Goal: Task Accomplishment & Management: Use online tool/utility

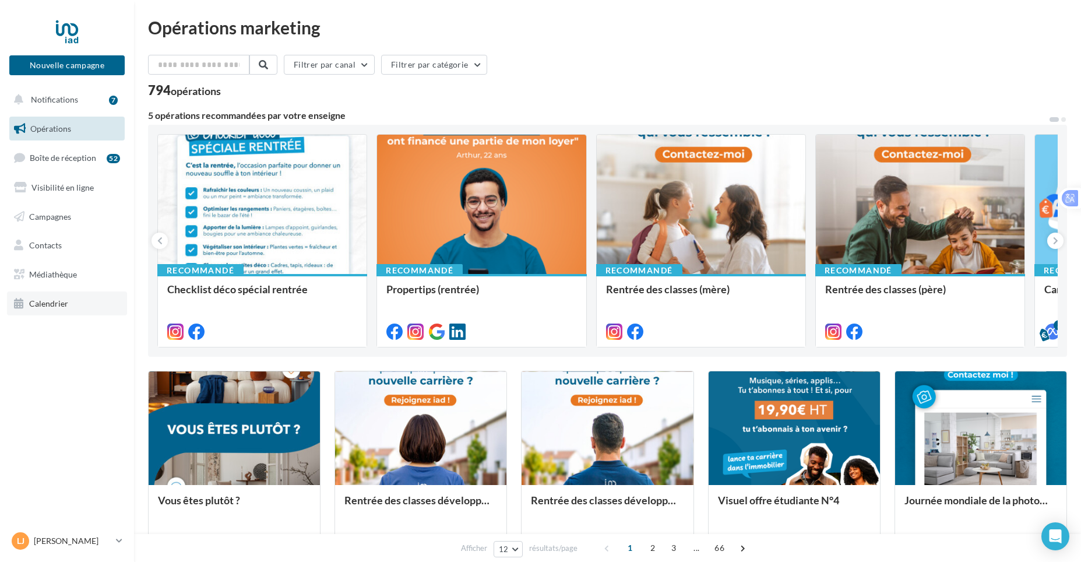
click at [48, 308] on link "Calendrier" at bounding box center [67, 303] width 120 height 24
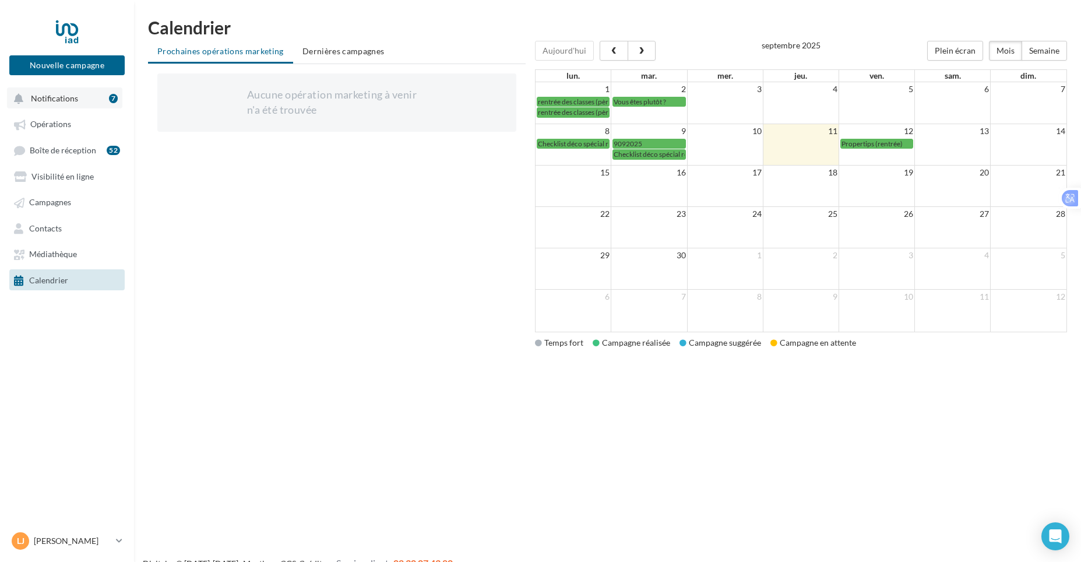
click at [60, 103] on span "Notifications" at bounding box center [54, 98] width 47 height 10
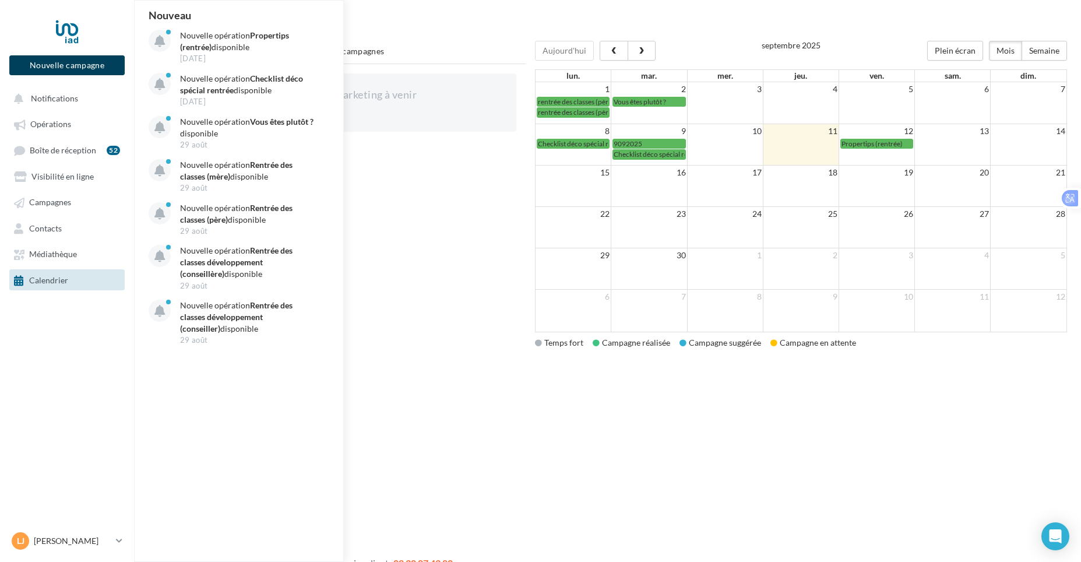
click at [75, 70] on button "Nouvelle campagne" at bounding box center [66, 65] width 115 height 20
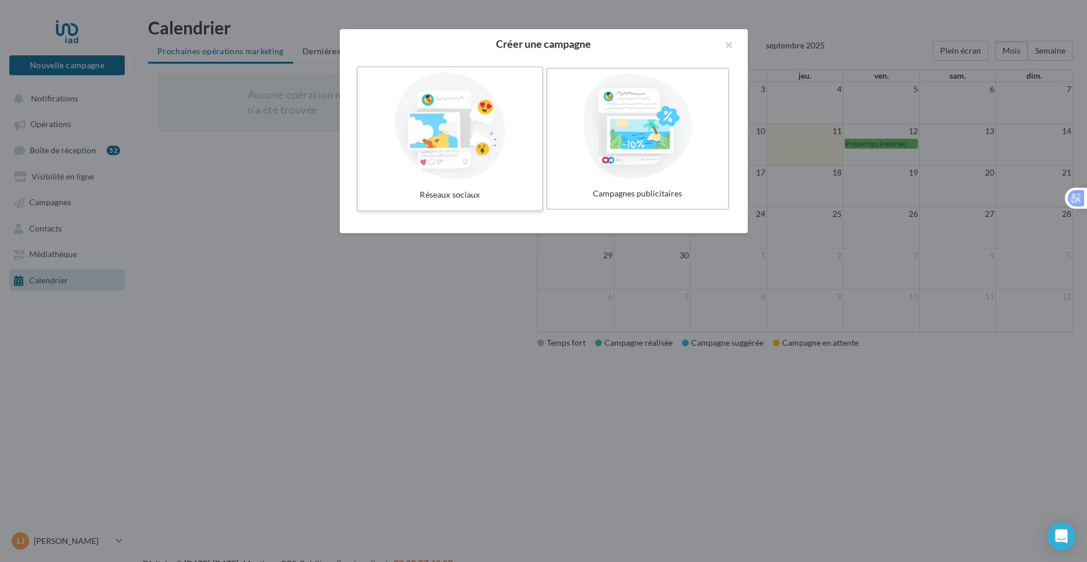
click at [483, 176] on div at bounding box center [450, 125] width 175 height 107
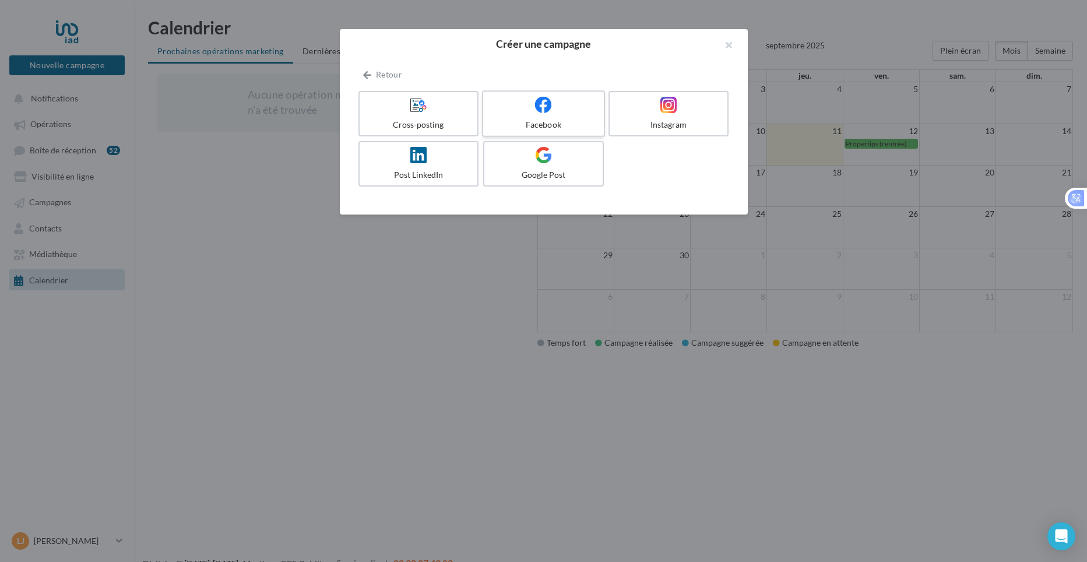
click at [540, 119] on div "Facebook" at bounding box center [543, 125] width 111 height 12
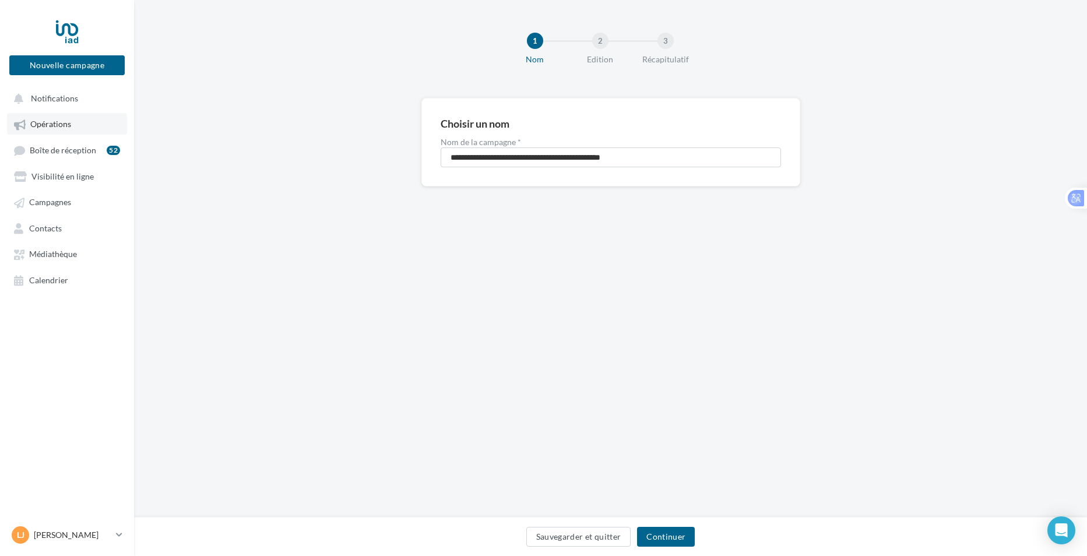
click at [61, 128] on span "Opérations" at bounding box center [50, 125] width 41 height 10
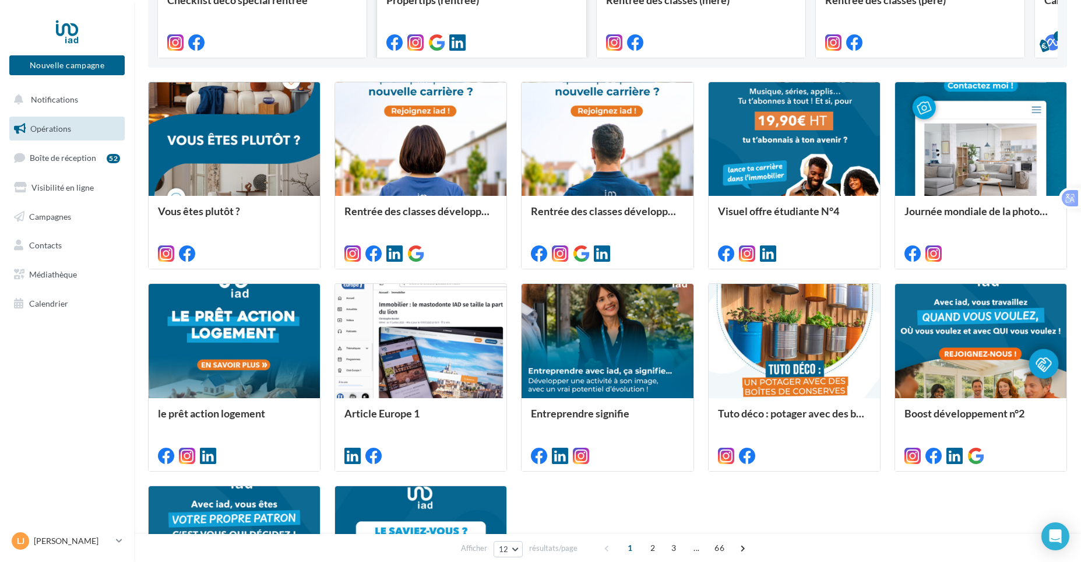
scroll to position [291, 0]
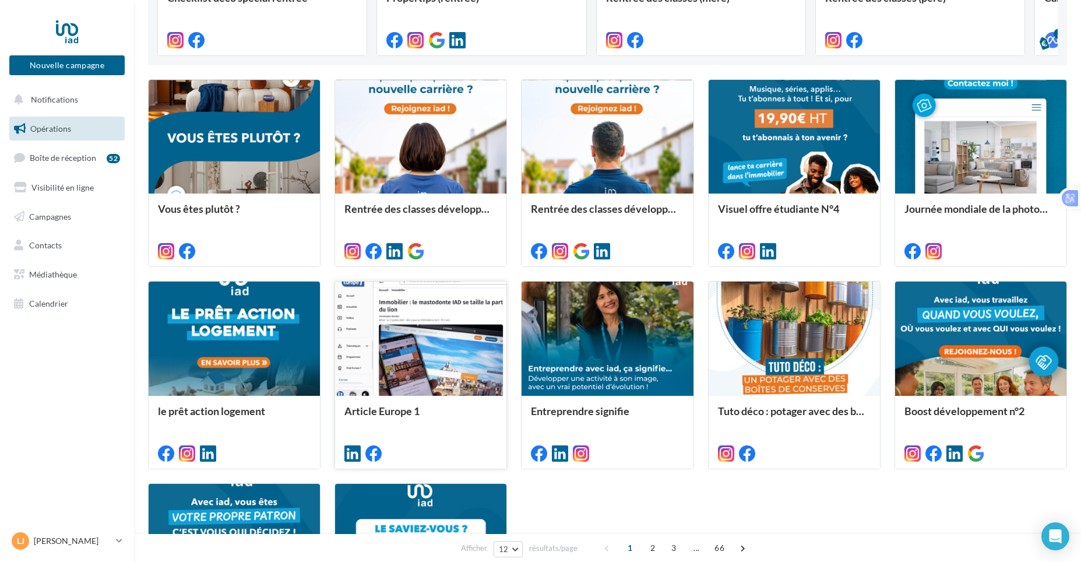
click at [418, 358] on div at bounding box center [420, 339] width 171 height 115
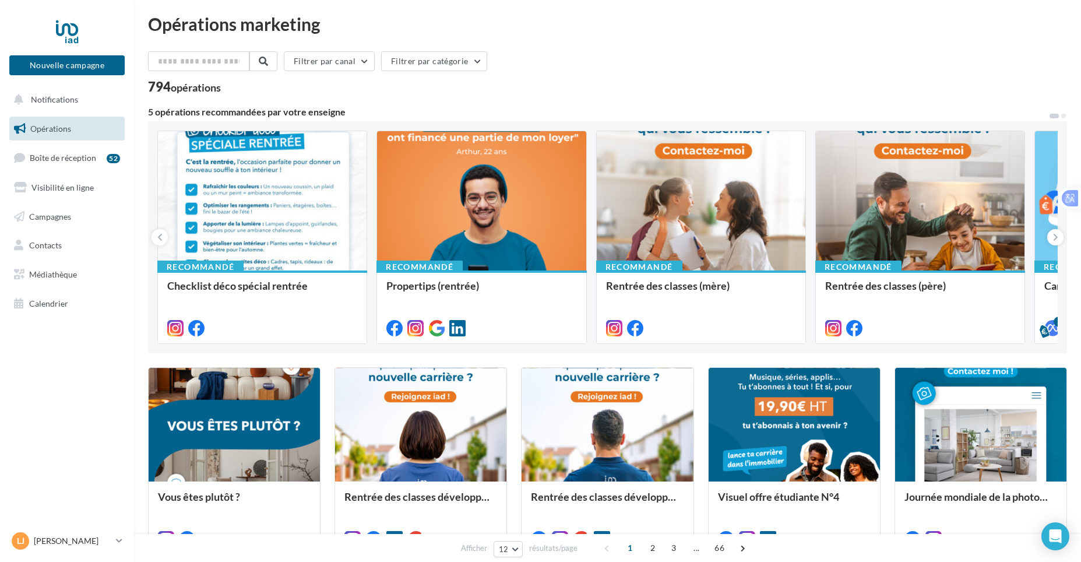
scroll to position [0, 0]
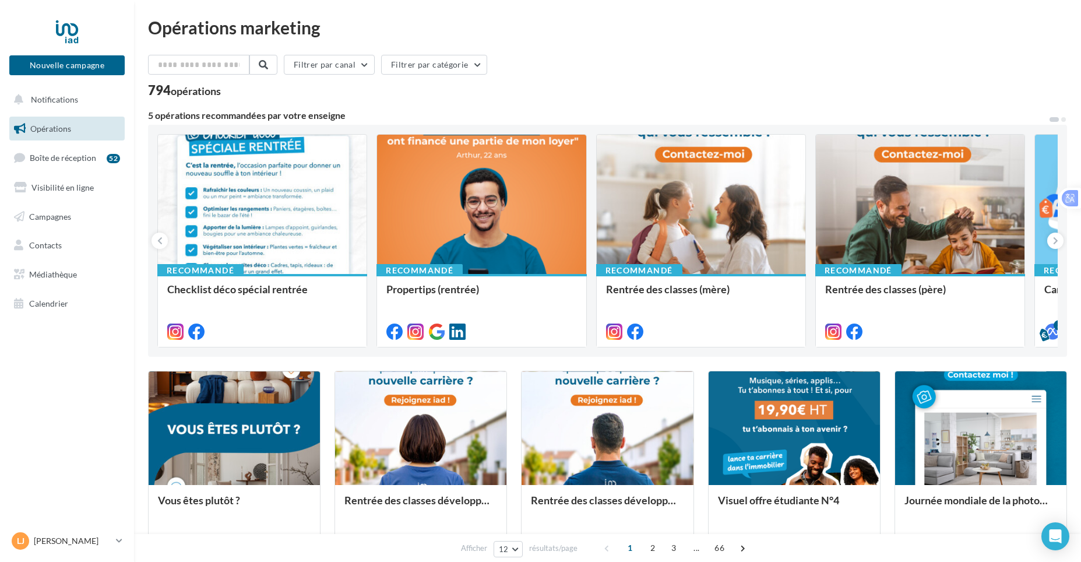
click at [48, 128] on span "Opérations" at bounding box center [50, 129] width 41 height 10
click at [1056, 242] on icon at bounding box center [1055, 241] width 5 height 12
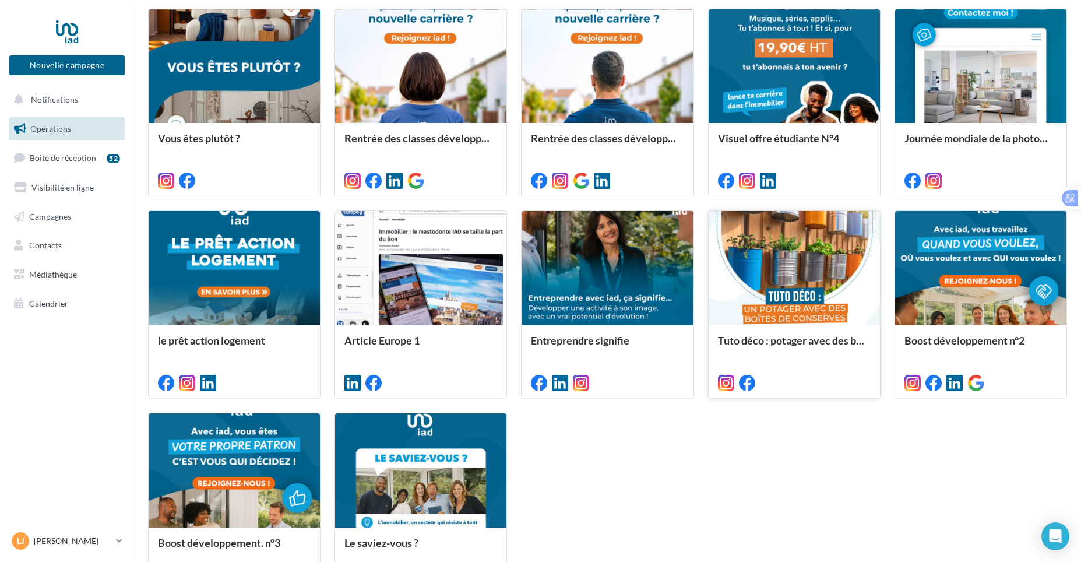
scroll to position [498, 0]
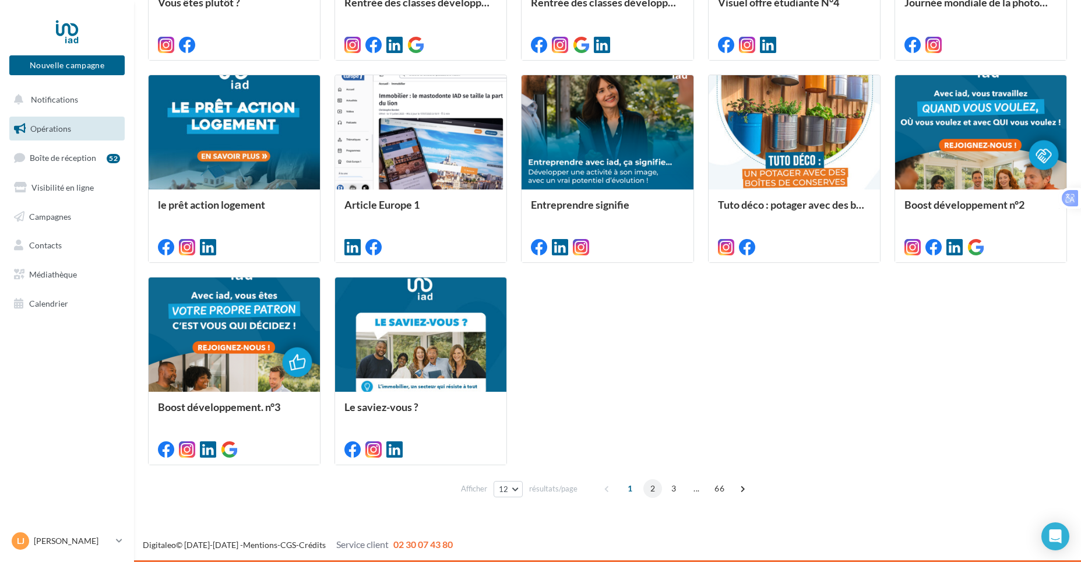
click at [660, 493] on span "2" at bounding box center [653, 488] width 19 height 19
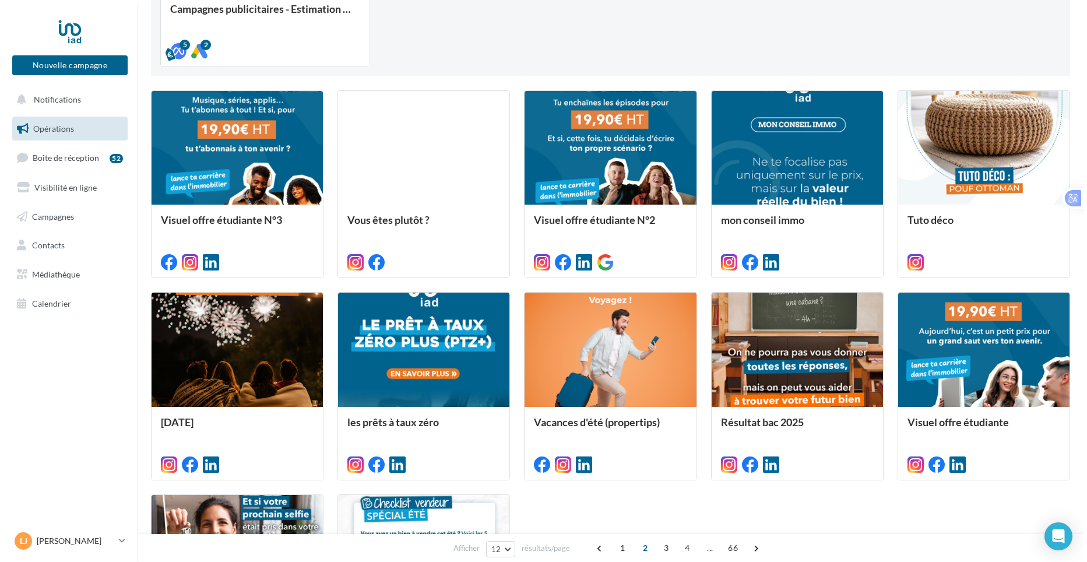
scroll to position [266, 0]
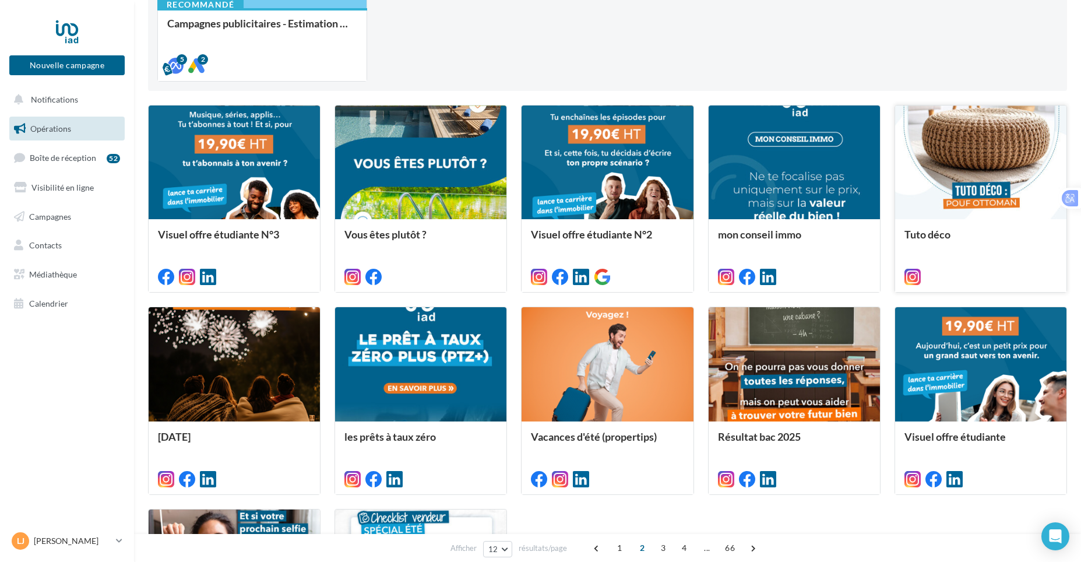
click at [992, 173] on div at bounding box center [980, 163] width 171 height 115
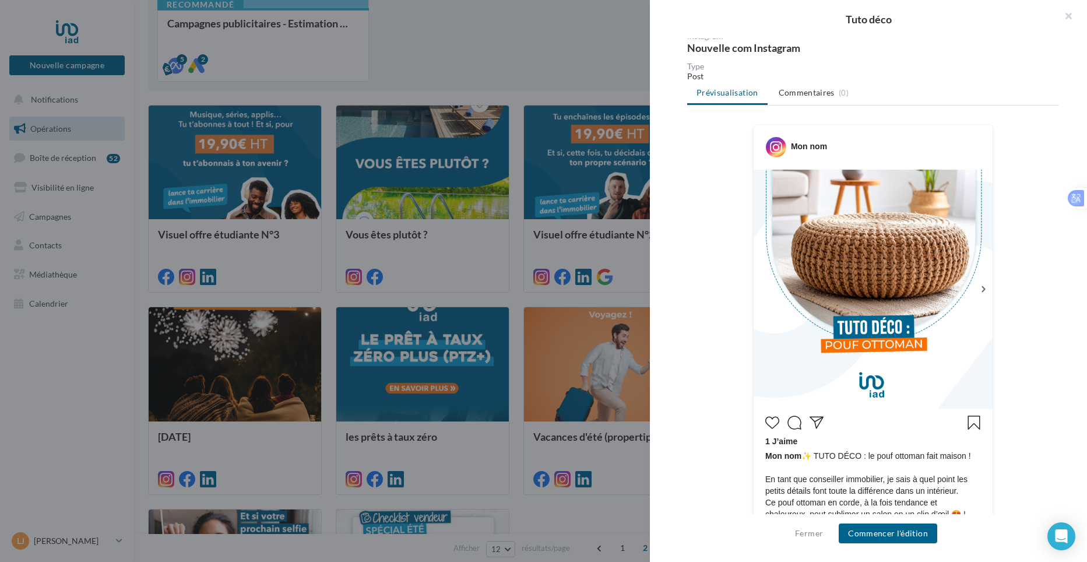
scroll to position [284, 0]
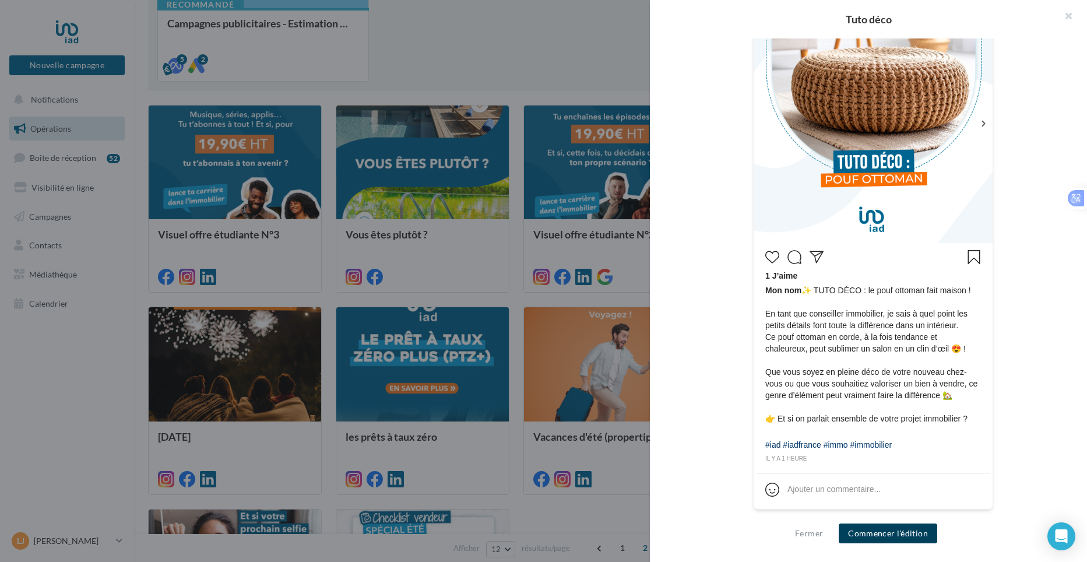
click at [902, 530] on button "Commencer l'édition" at bounding box center [888, 533] width 99 height 20
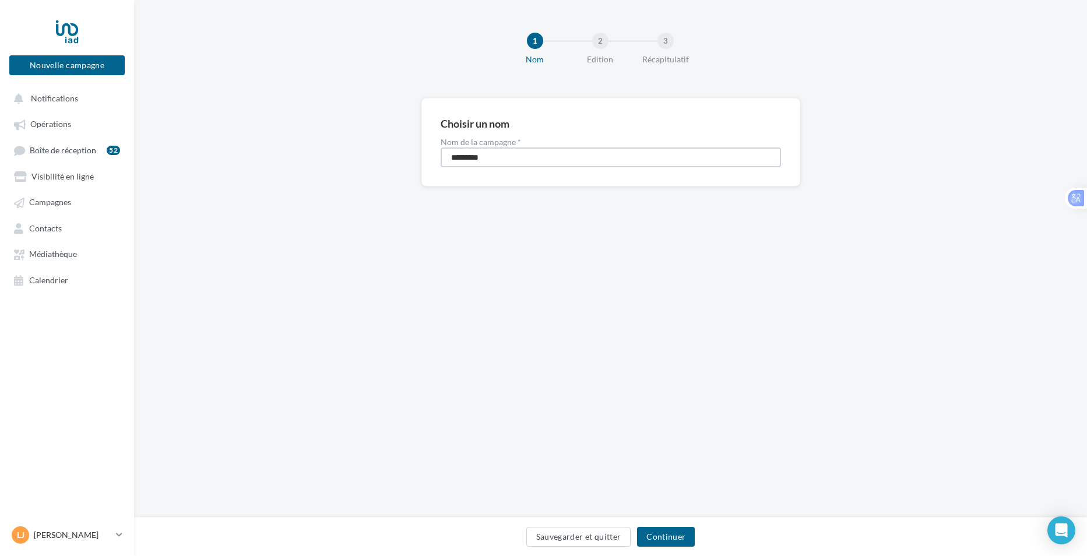
click at [513, 156] on input "*********" at bounding box center [611, 157] width 340 height 20
type input "**********"
click at [667, 536] on button "Continuer" at bounding box center [666, 537] width 58 height 20
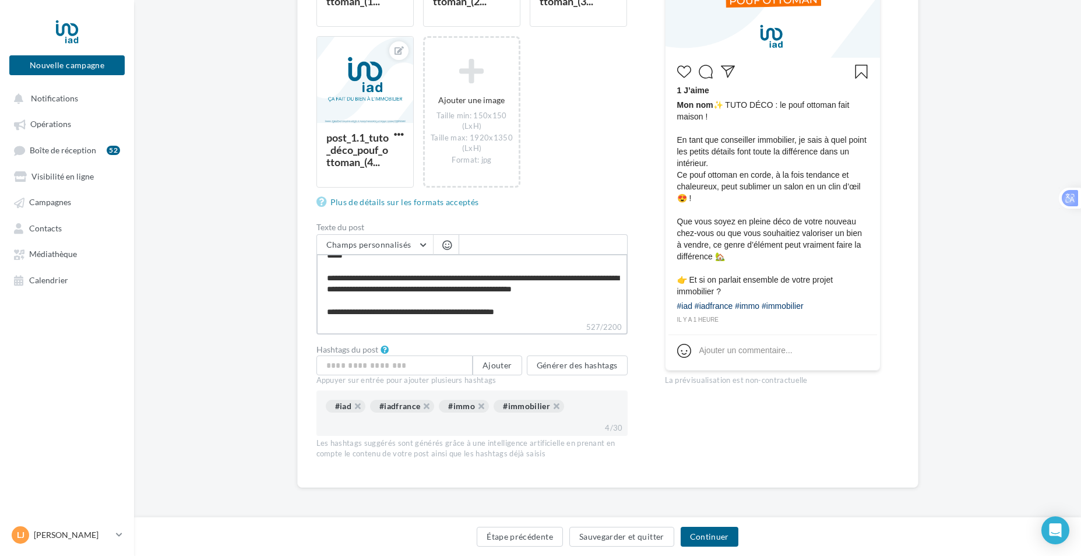
scroll to position [78, 0]
click at [534, 314] on textarea "**********" at bounding box center [472, 287] width 311 height 67
type textarea "**********"
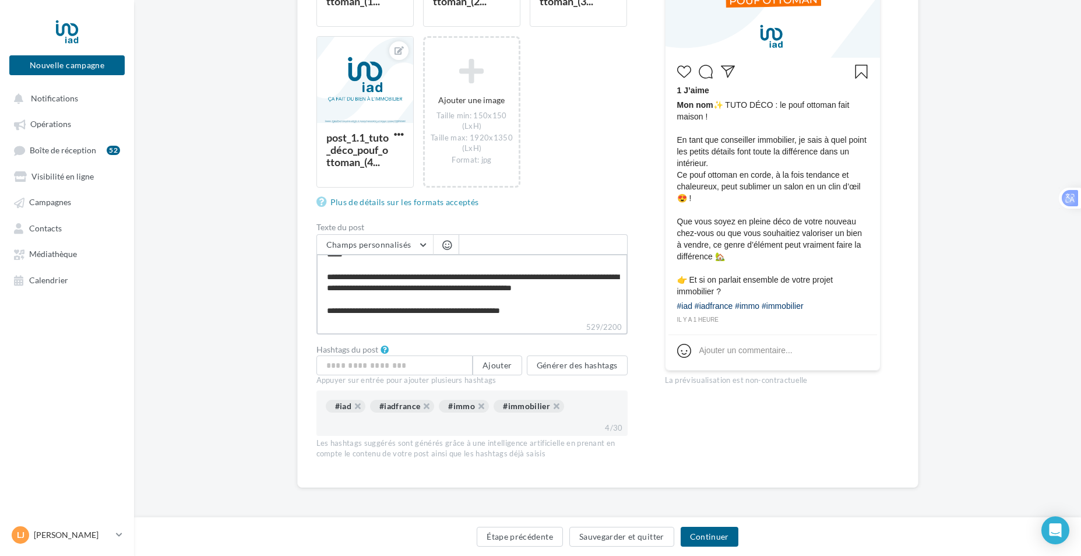
scroll to position [96, 0]
type textarea "**********"
click at [421, 240] on button "Champs personnalisés" at bounding box center [375, 245] width 116 height 20
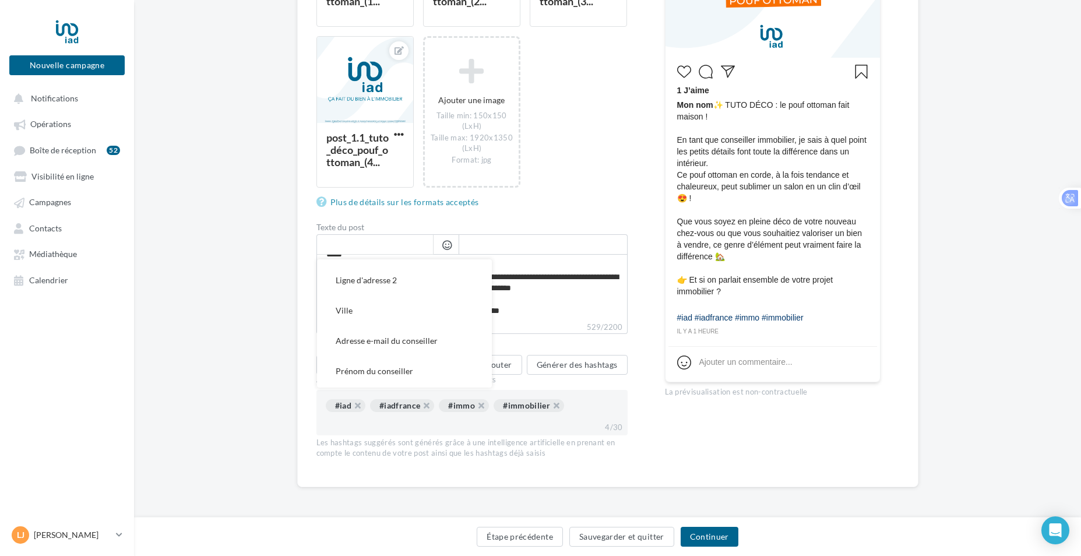
scroll to position [175, 0]
click at [393, 367] on span "Nom du conseiller" at bounding box center [369, 372] width 66 height 10
type textarea "**********"
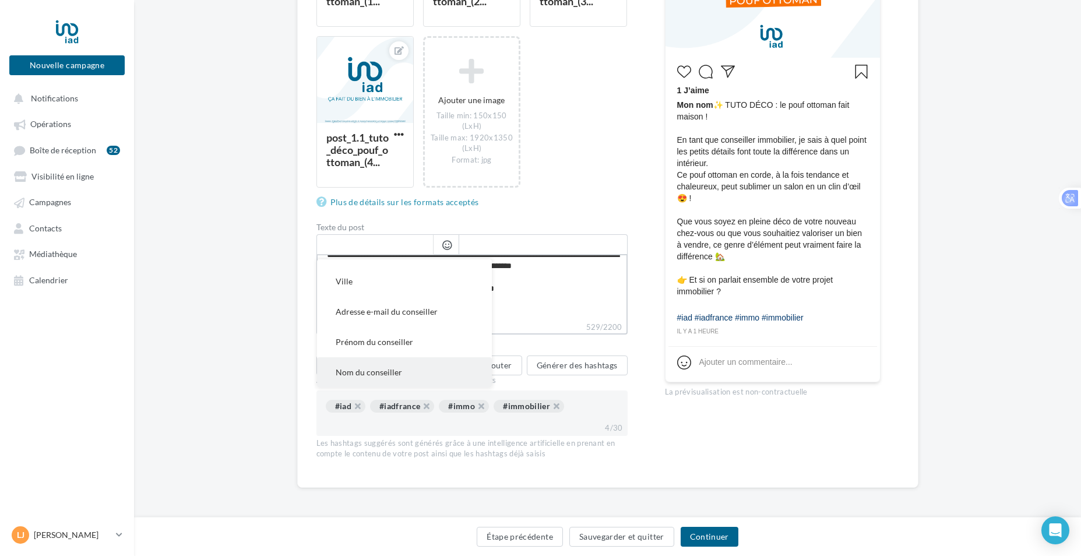
scroll to position [96, 0]
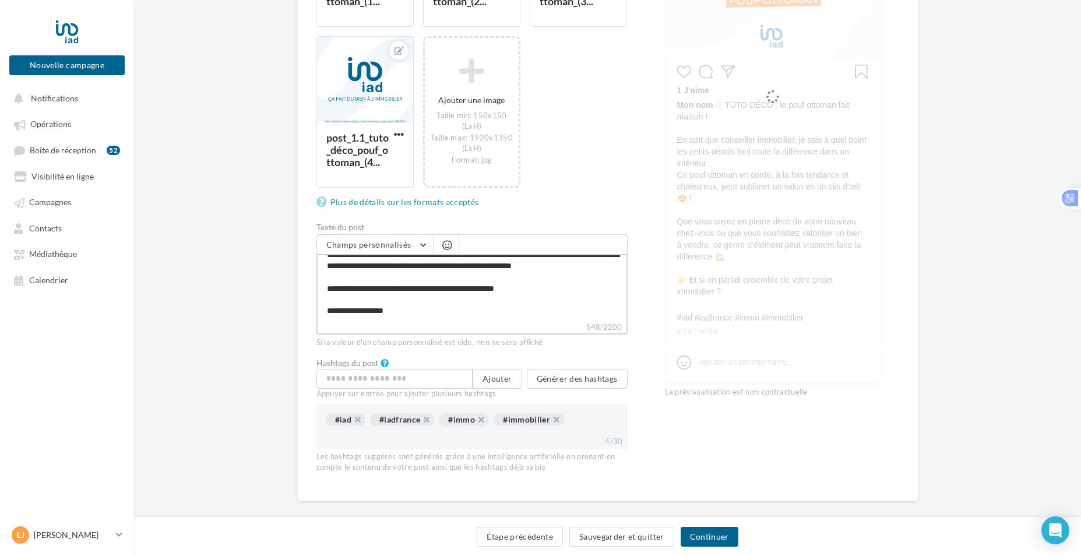
type textarea "**********"
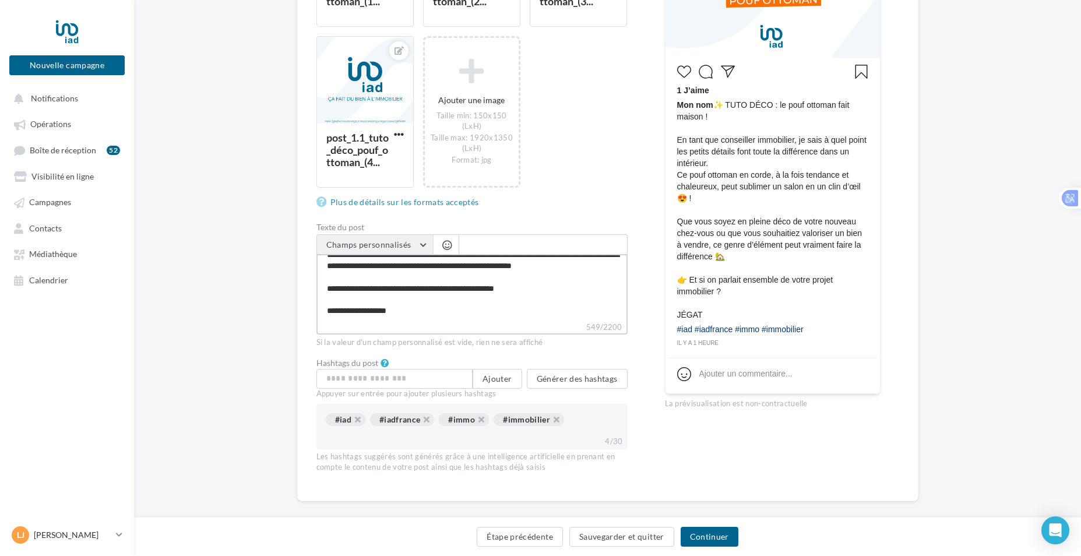
type textarea "**********"
click at [398, 244] on span "Champs personnalisés" at bounding box center [368, 245] width 85 height 10
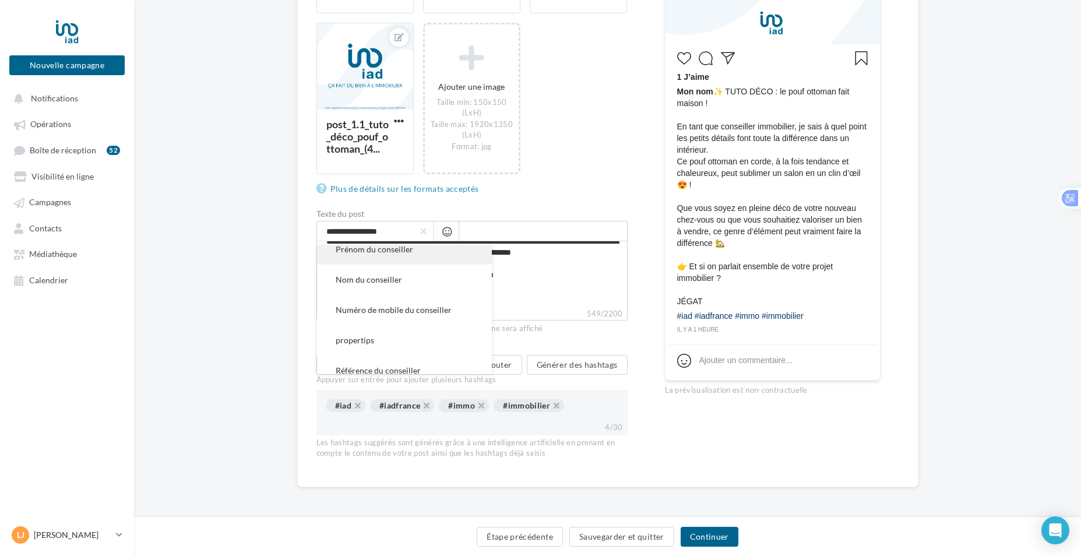
scroll to position [196, 0]
click at [414, 364] on span "Numéro de mobile du conseiller" at bounding box center [394, 368] width 116 height 10
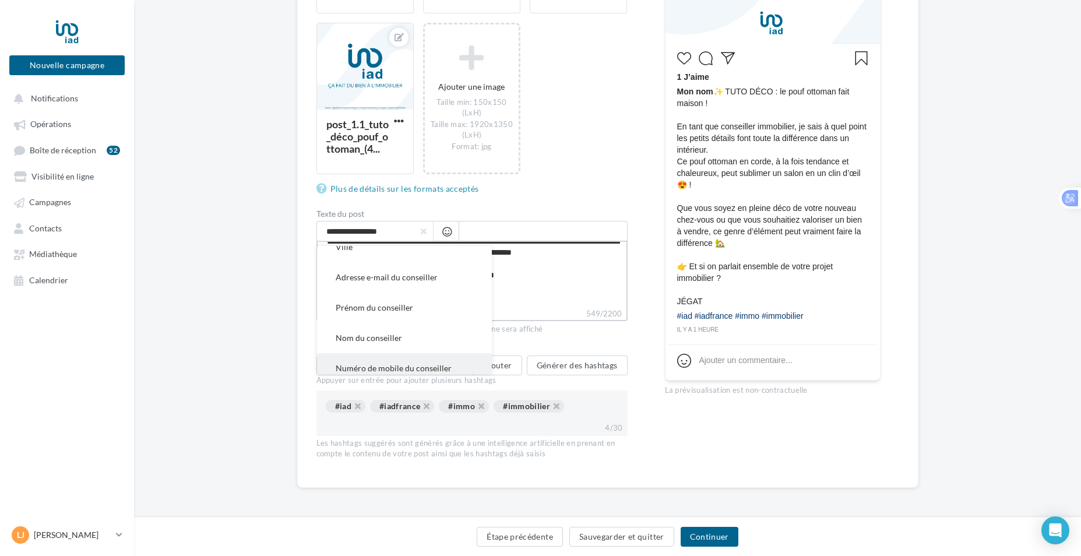
type textarea "**********"
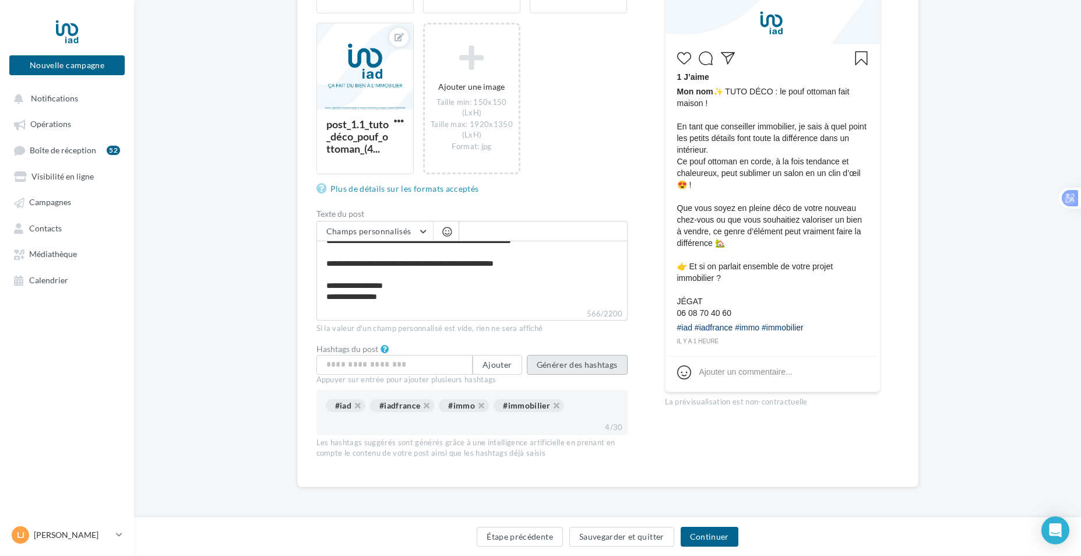
scroll to position [106, 0]
click at [579, 359] on button "Générer des hashtags" at bounding box center [577, 365] width 101 height 20
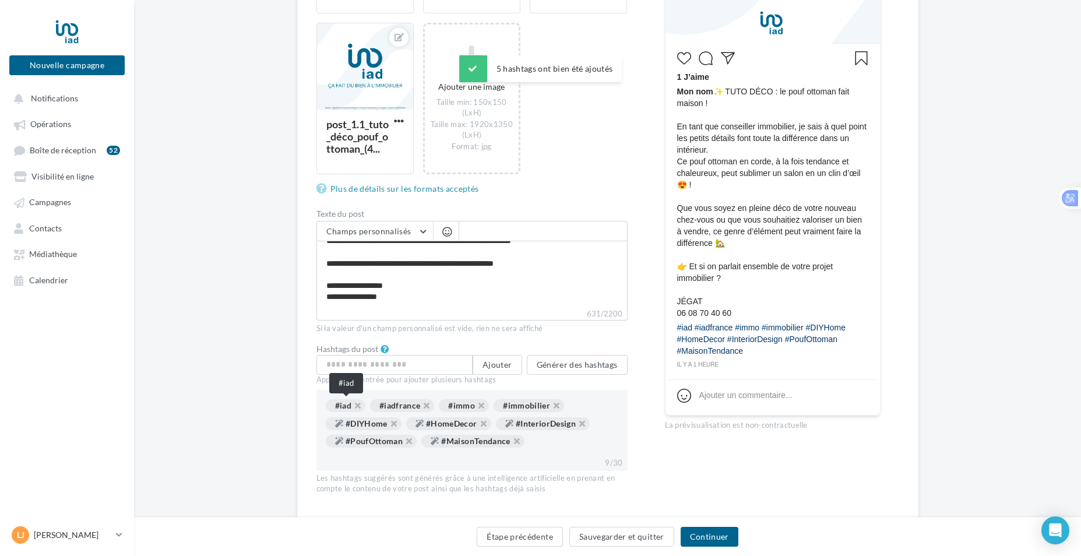
click at [345, 409] on div "#iad" at bounding box center [346, 405] width 40 height 13
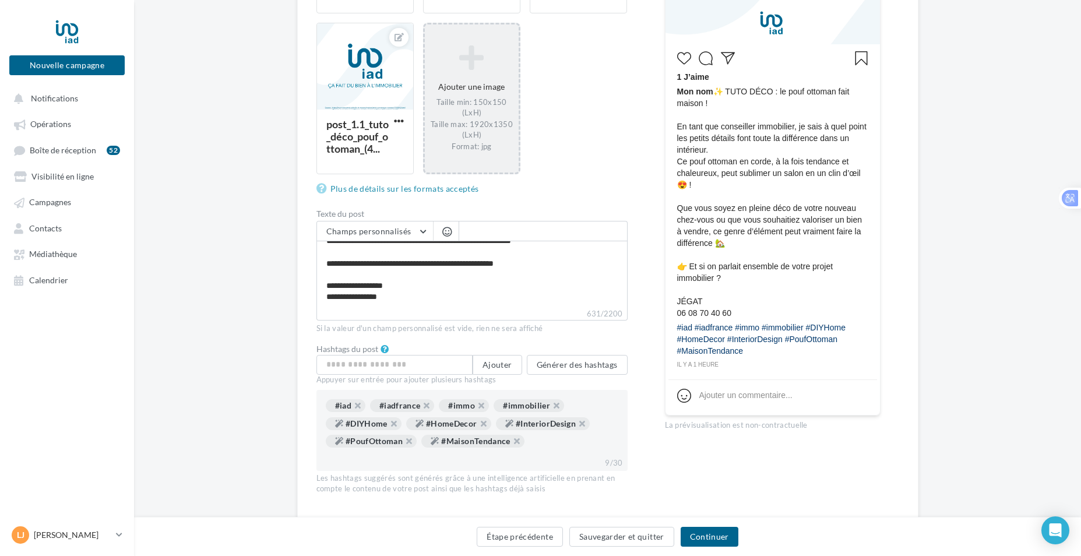
click at [449, 82] on div "Ajouter une image Taille min: 150x150 (LxH) Taille max: 1920x1350 (LxH) Format:…" at bounding box center [472, 98] width 94 height 118
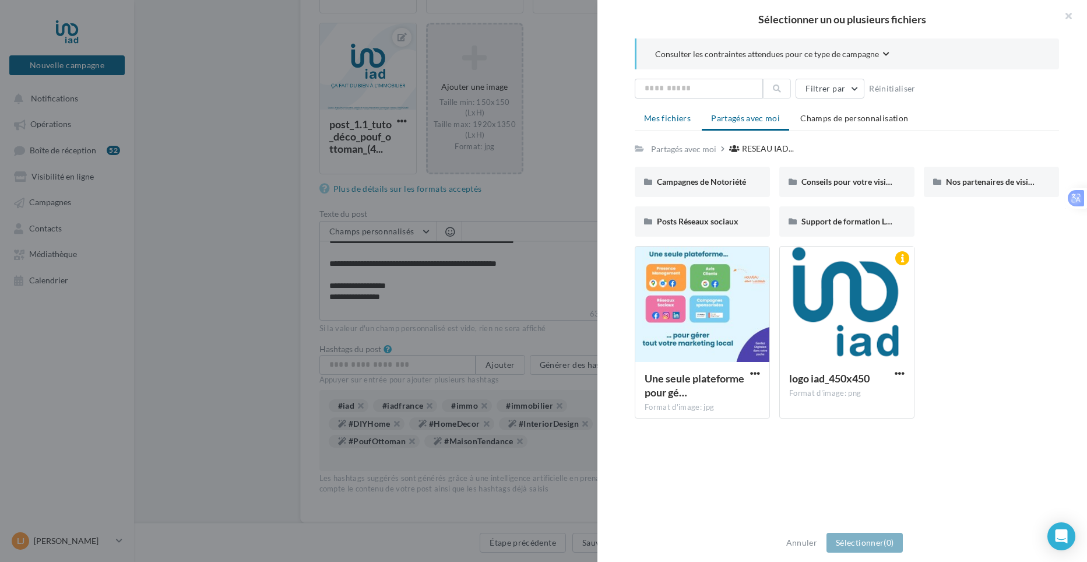
click at [678, 112] on li "Mes fichiers" at bounding box center [667, 118] width 65 height 21
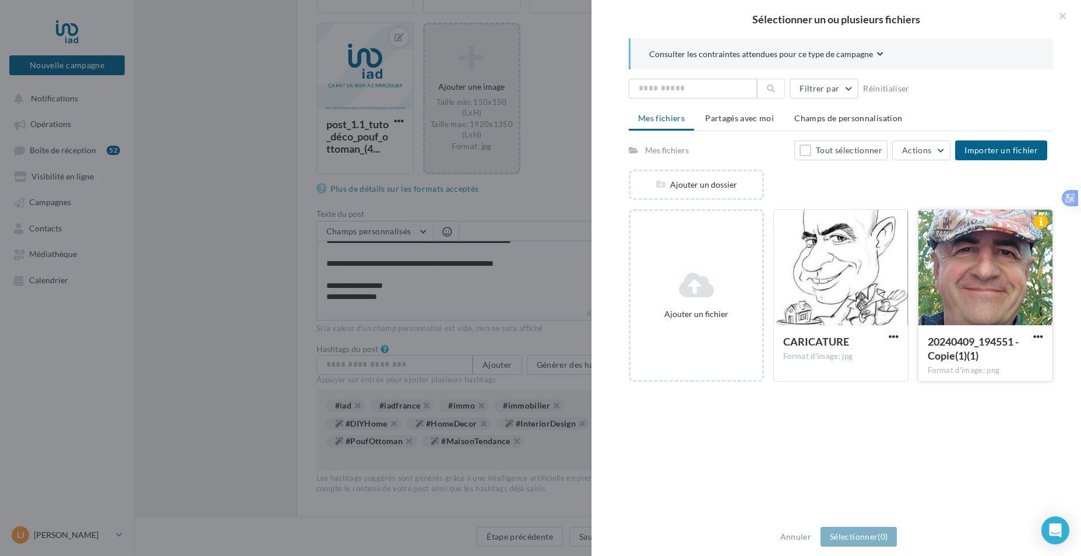
click at [936, 260] on div at bounding box center [986, 268] width 134 height 117
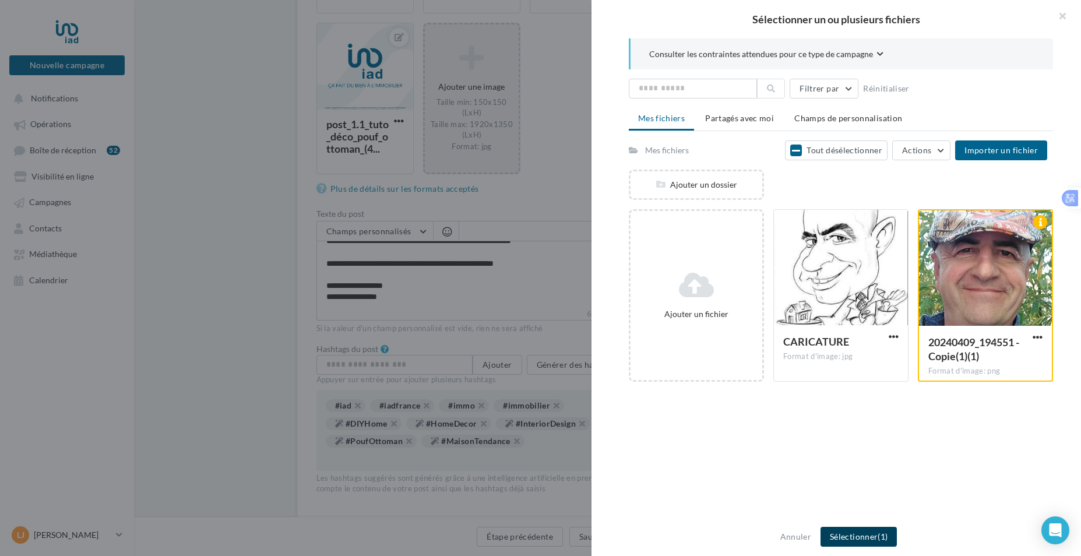
click at [859, 543] on button "Sélectionner (1)" at bounding box center [859, 537] width 76 height 20
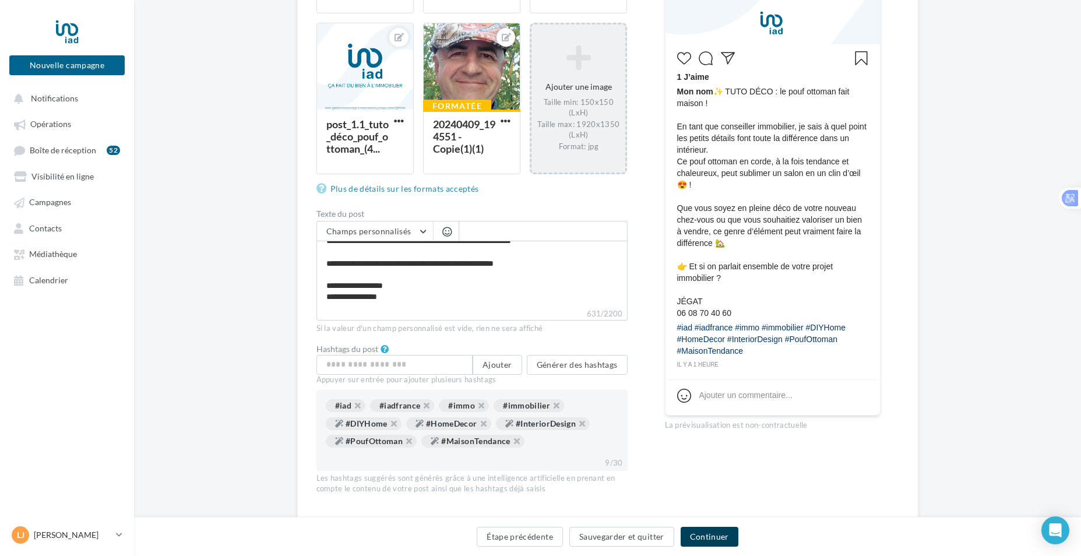
click at [704, 531] on button "Continuer" at bounding box center [710, 537] width 58 height 20
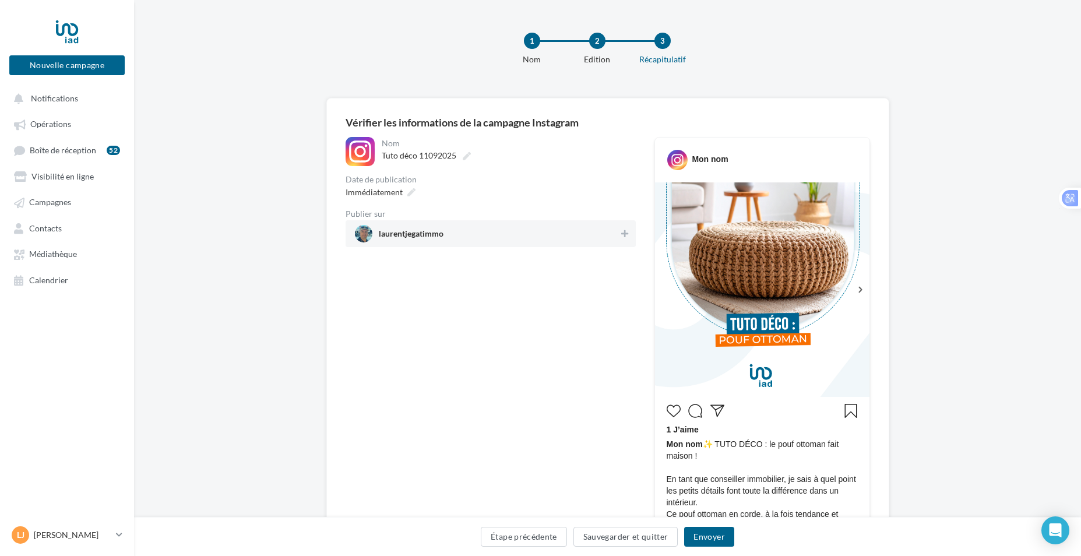
click at [631, 240] on div "laurentjegatimmo" at bounding box center [491, 233] width 290 height 27
click at [700, 539] on button "Envoyer" at bounding box center [709, 537] width 50 height 20
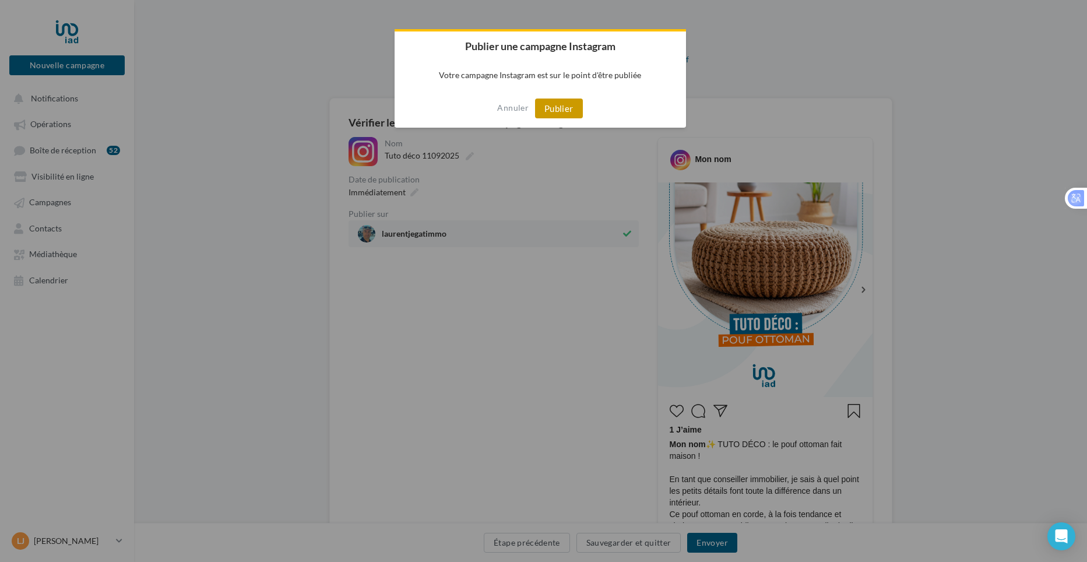
click at [566, 111] on button "Publier" at bounding box center [559, 109] width 48 height 20
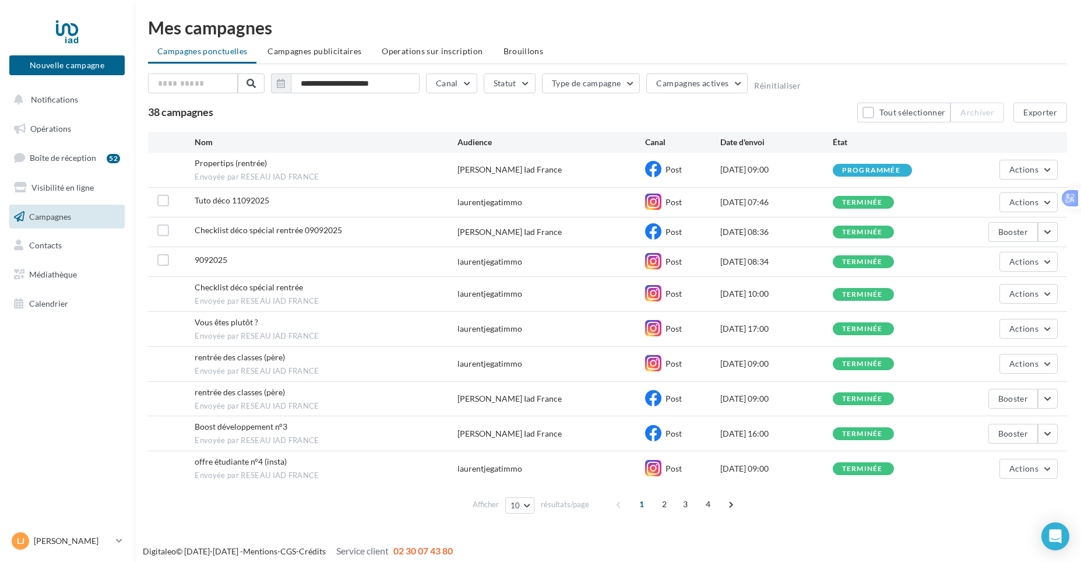
click at [56, 216] on span "Campagnes" at bounding box center [50, 216] width 42 height 10
click at [59, 132] on span "Opérations" at bounding box center [50, 129] width 41 height 10
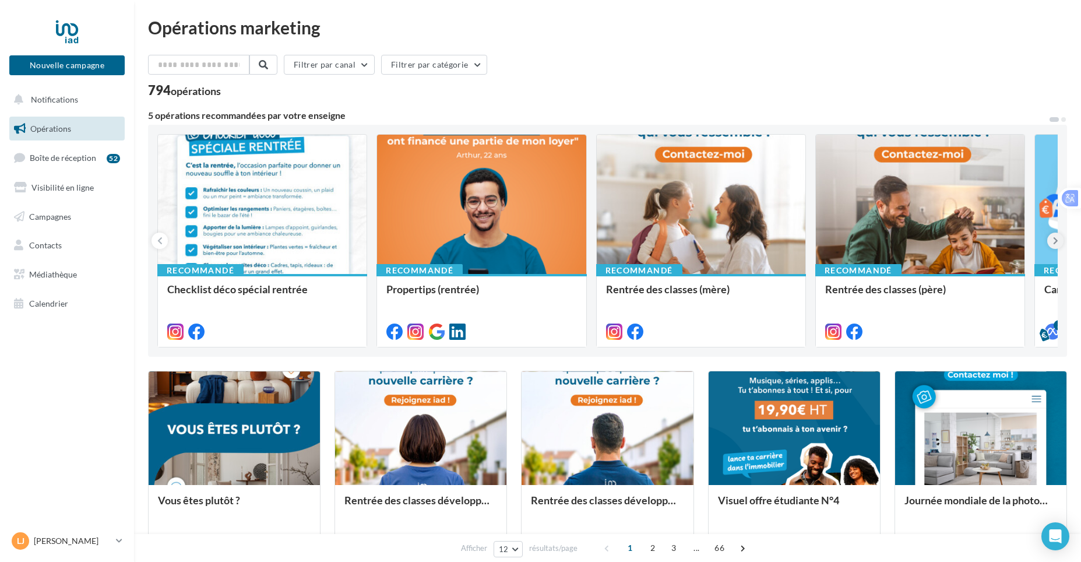
click at [1056, 238] on icon at bounding box center [1055, 241] width 5 height 12
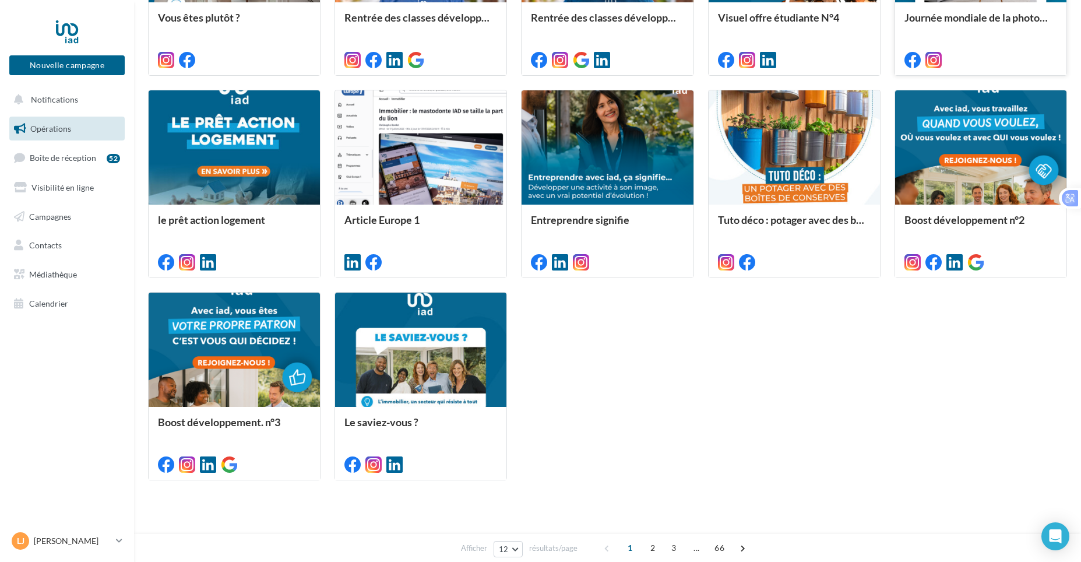
scroll to position [498, 0]
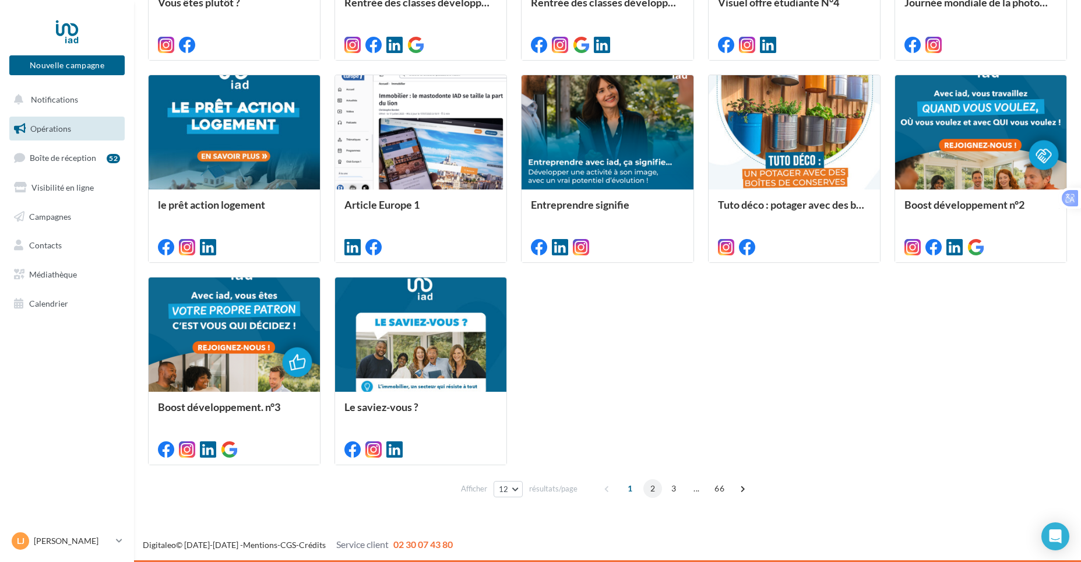
click at [654, 493] on span "2" at bounding box center [653, 488] width 19 height 19
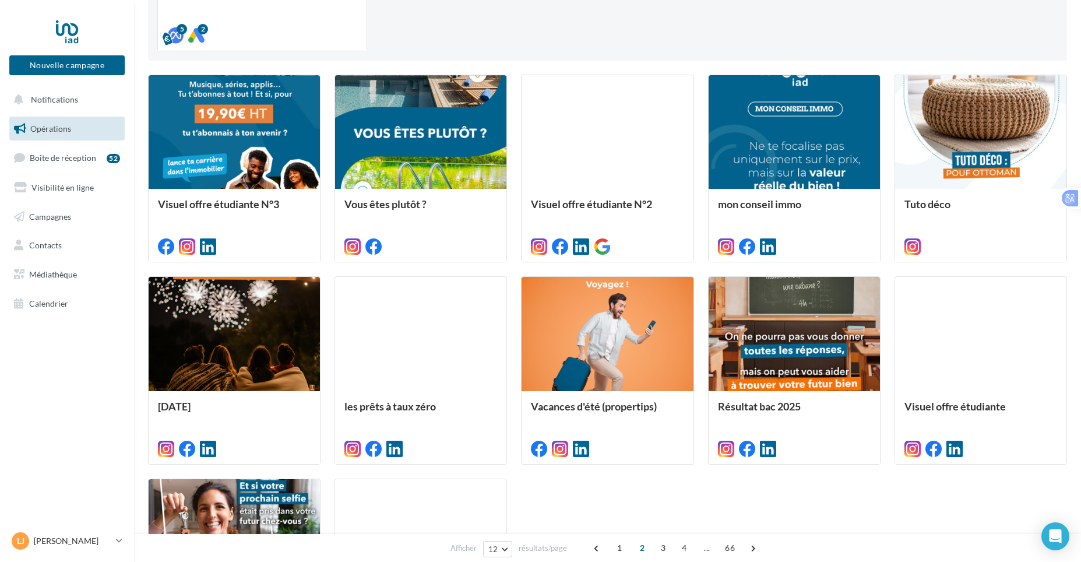
scroll to position [382, 0]
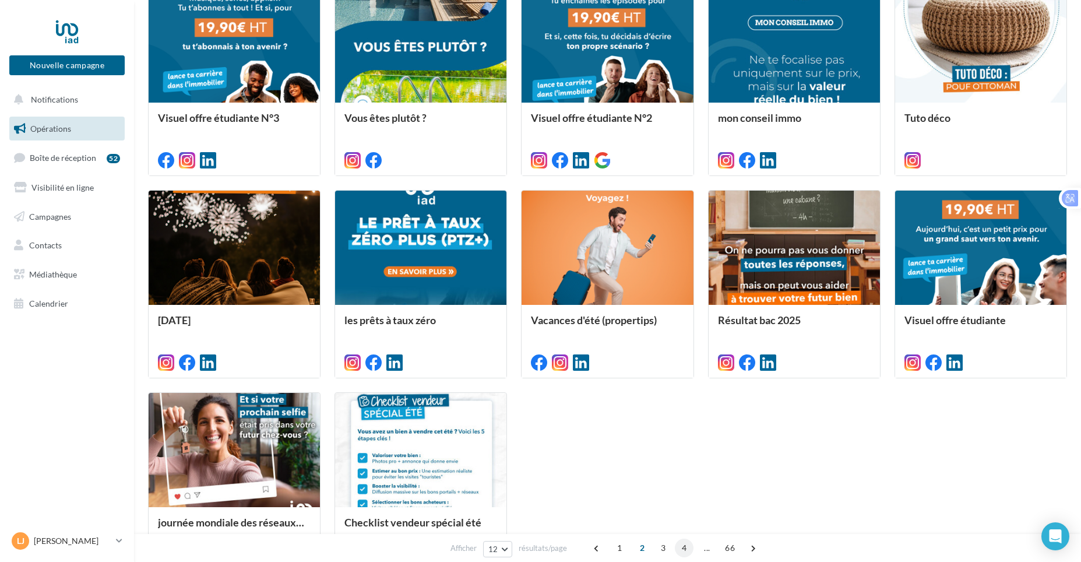
click at [665, 547] on span "3" at bounding box center [663, 548] width 19 height 19
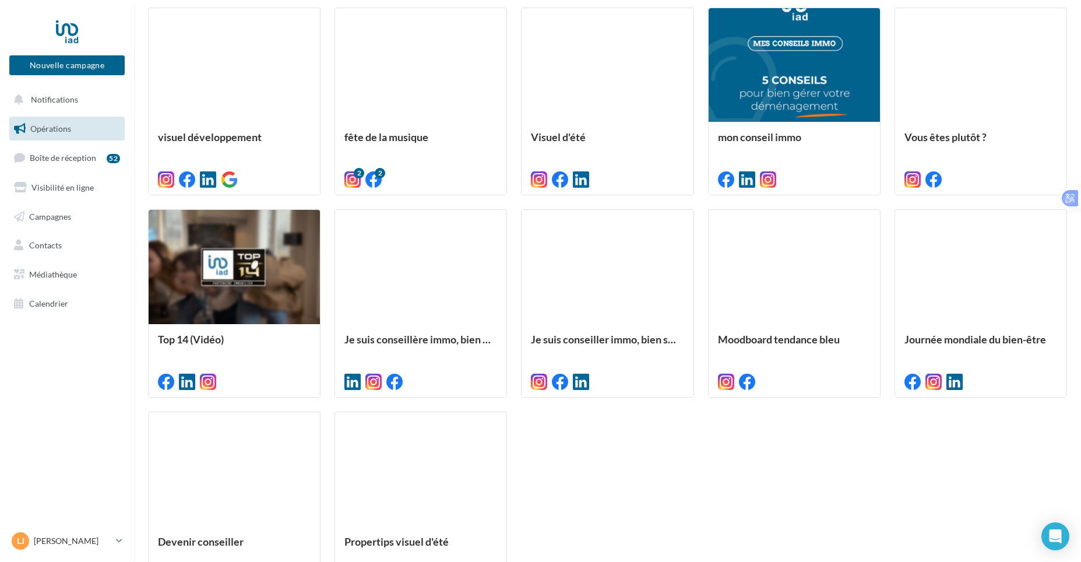
scroll to position [265, 0]
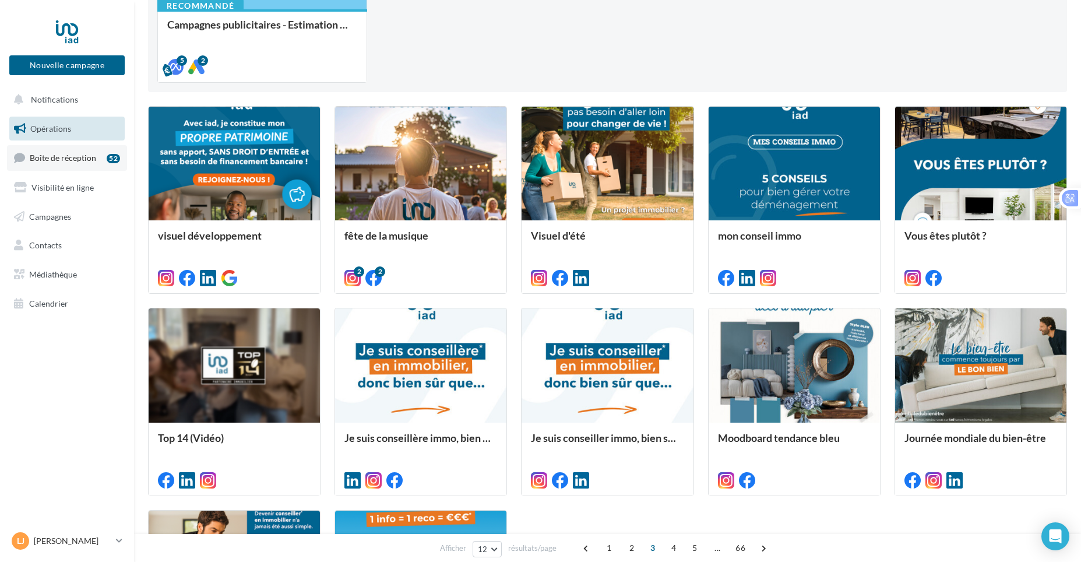
click at [62, 166] on link "Boîte de réception 52" at bounding box center [67, 157] width 120 height 25
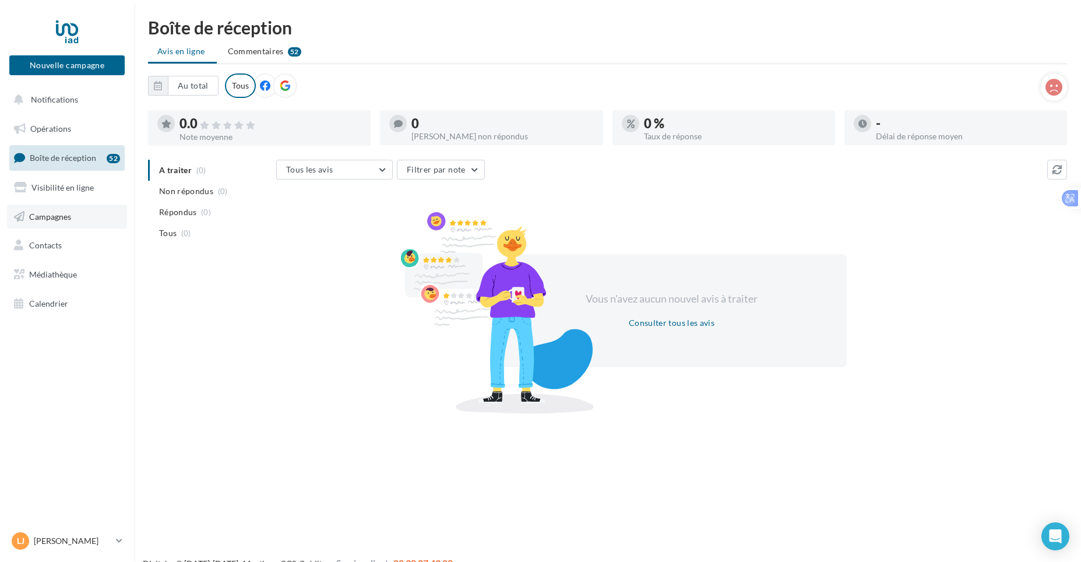
click at [58, 221] on span "Campagnes" at bounding box center [50, 216] width 42 height 10
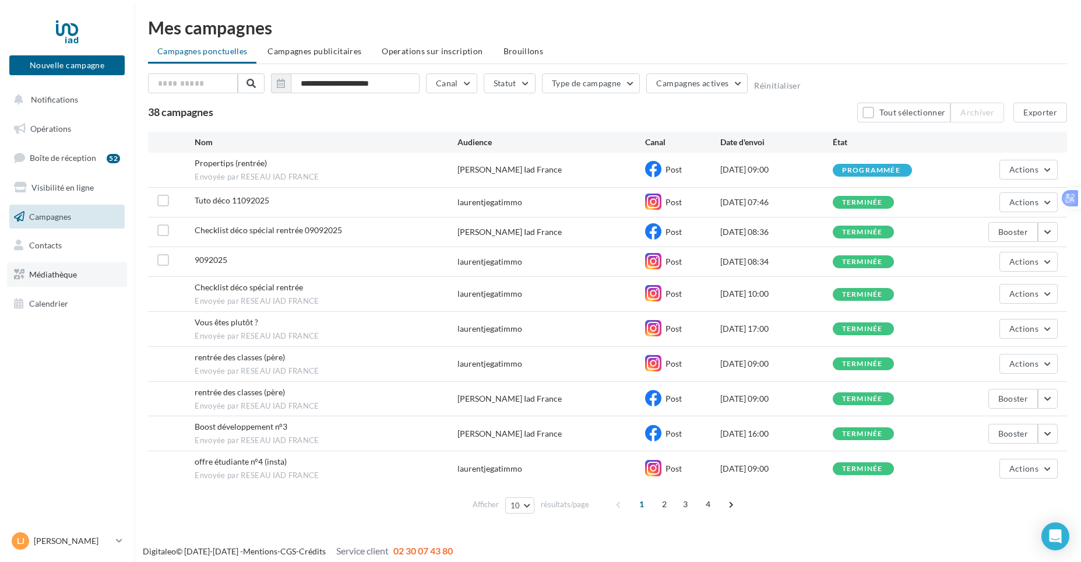
click at [48, 269] on span "Médiathèque" at bounding box center [53, 274] width 48 height 10
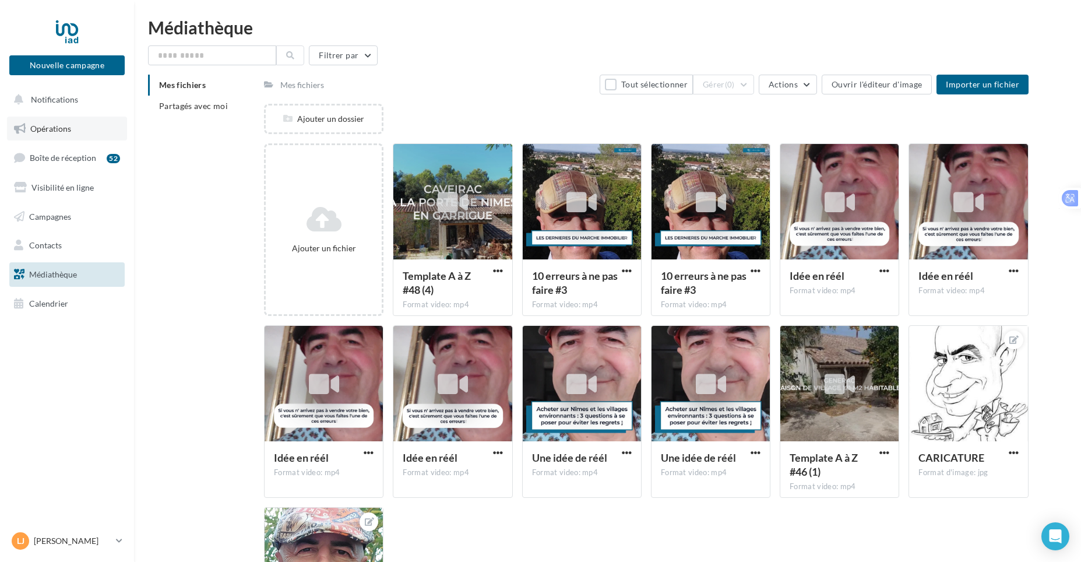
click at [55, 126] on span "Opérations" at bounding box center [50, 129] width 41 height 10
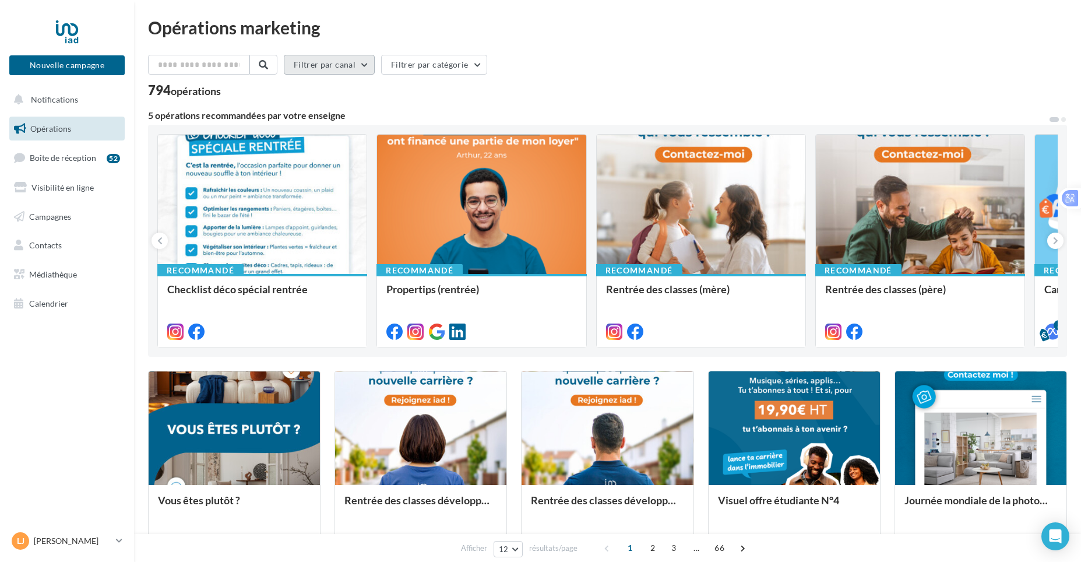
click at [371, 65] on button "Filtrer par canal" at bounding box center [329, 65] width 91 height 20
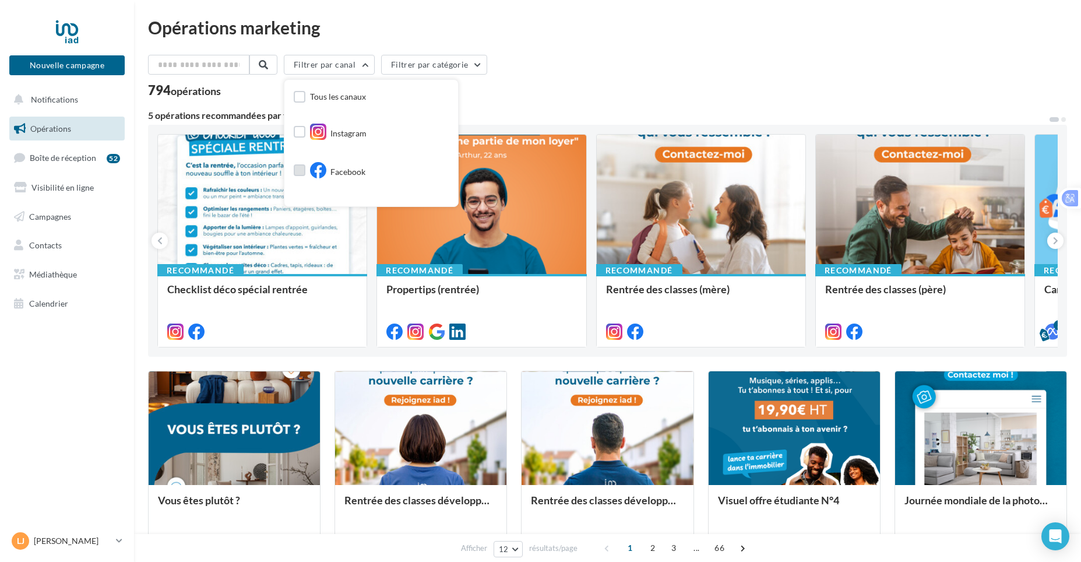
click at [305, 168] on label at bounding box center [300, 170] width 12 height 12
click at [598, 92] on div "492 opérations (sur 794)" at bounding box center [607, 91] width 919 height 15
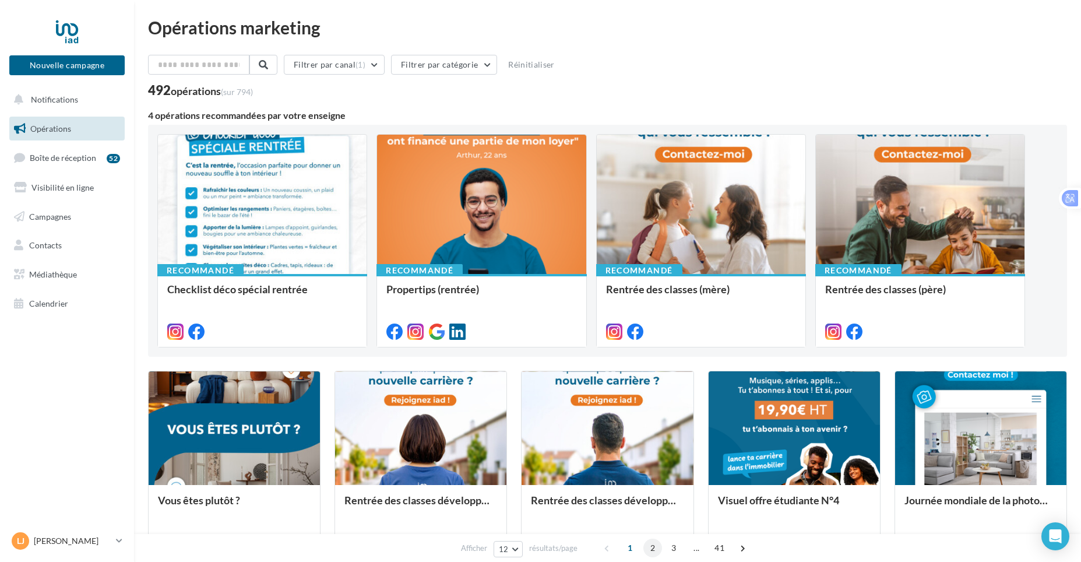
click at [654, 545] on span "2" at bounding box center [653, 548] width 19 height 19
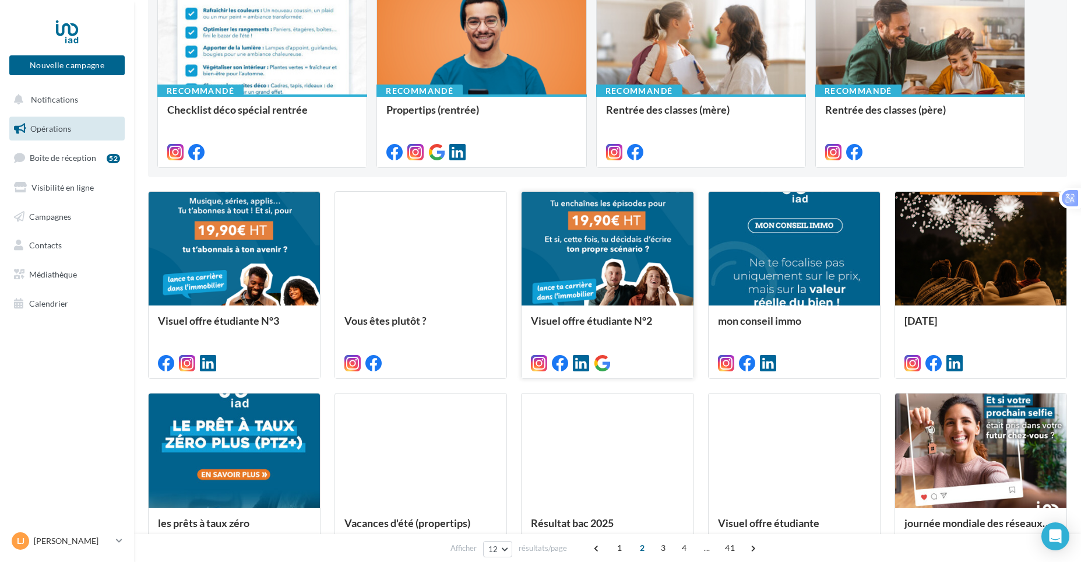
scroll to position [350, 0]
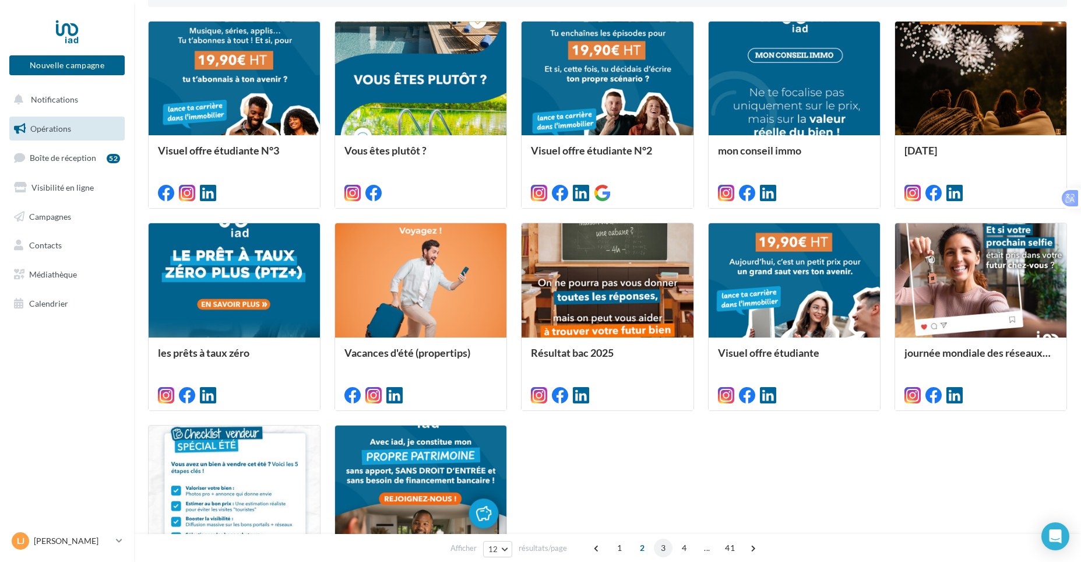
click at [661, 547] on span "3" at bounding box center [663, 548] width 19 height 19
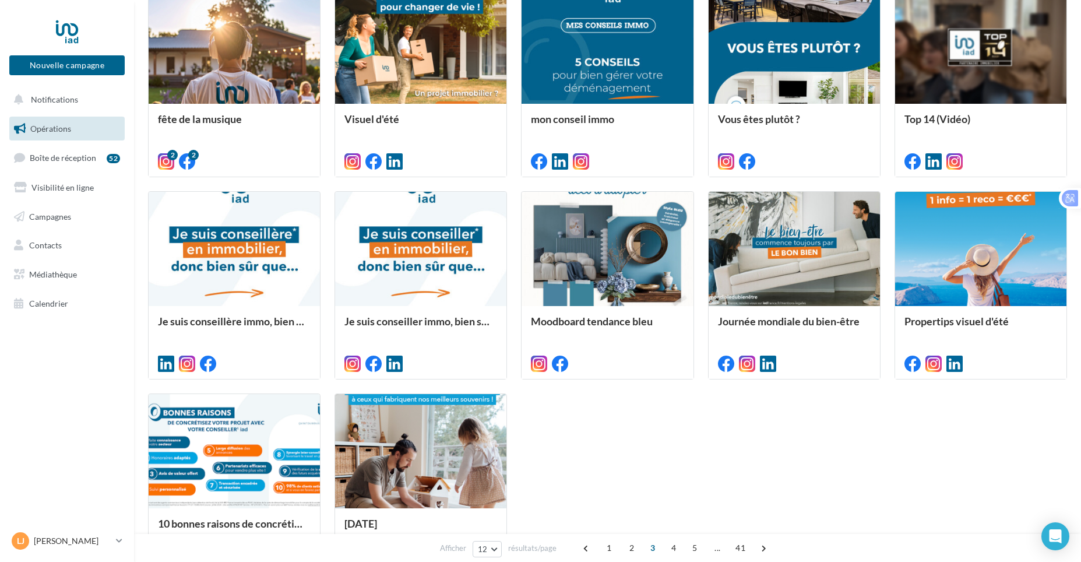
scroll to position [440, 0]
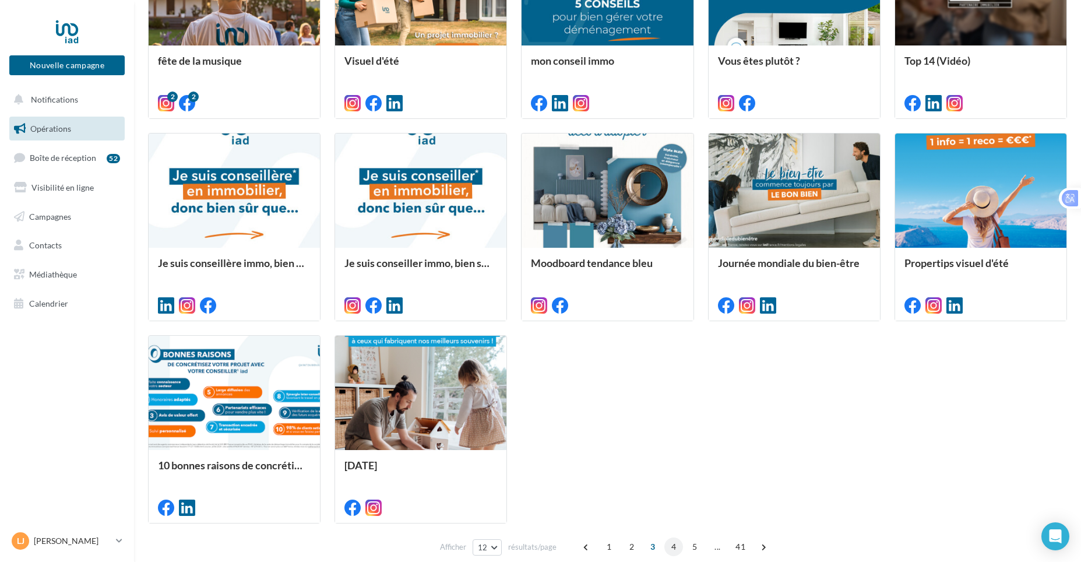
click at [672, 546] on span "4" at bounding box center [674, 546] width 19 height 19
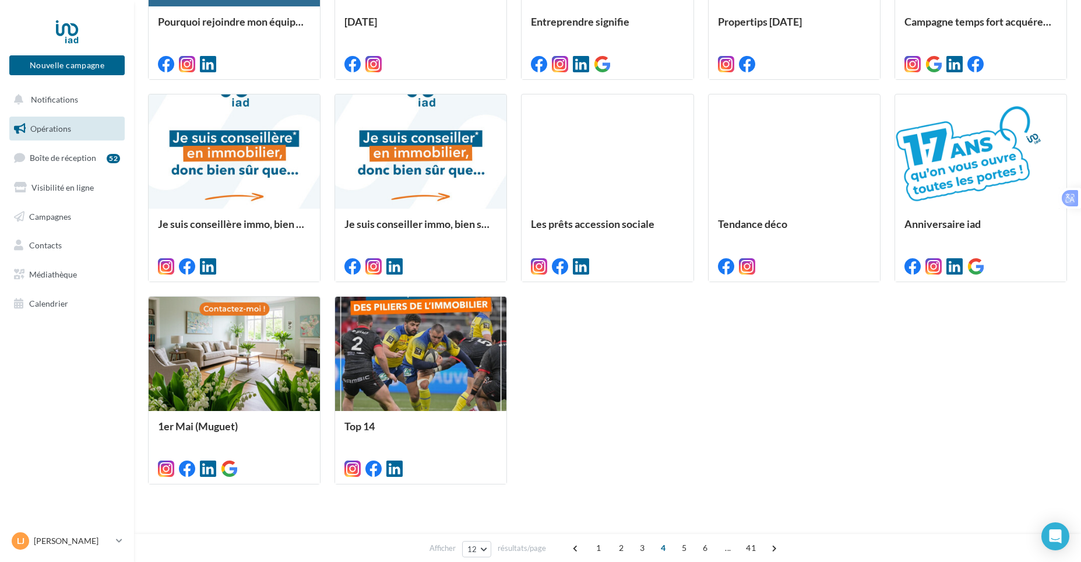
scroll to position [498, 0]
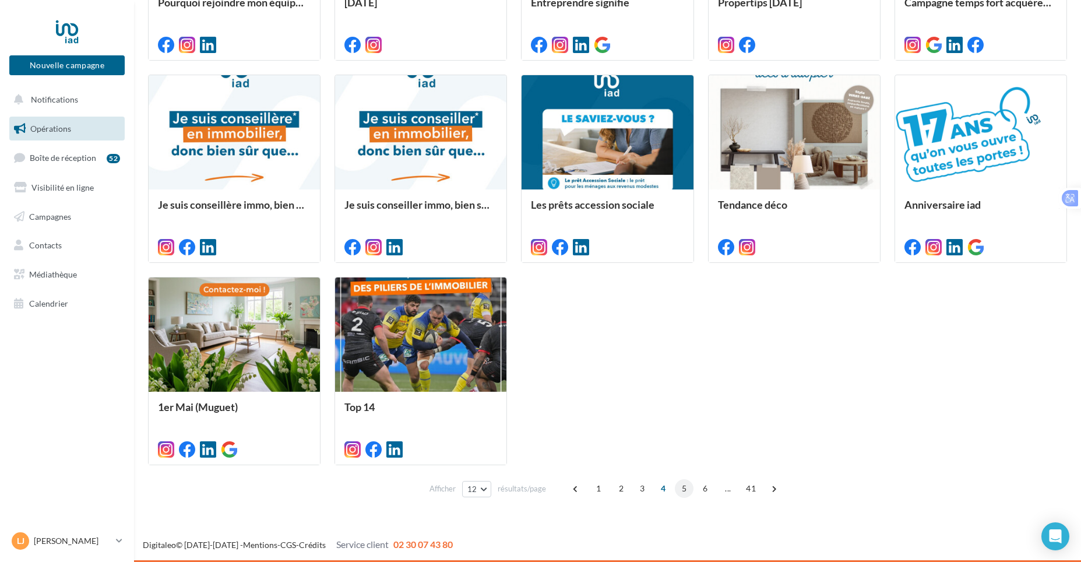
click at [682, 488] on span "5" at bounding box center [684, 488] width 19 height 19
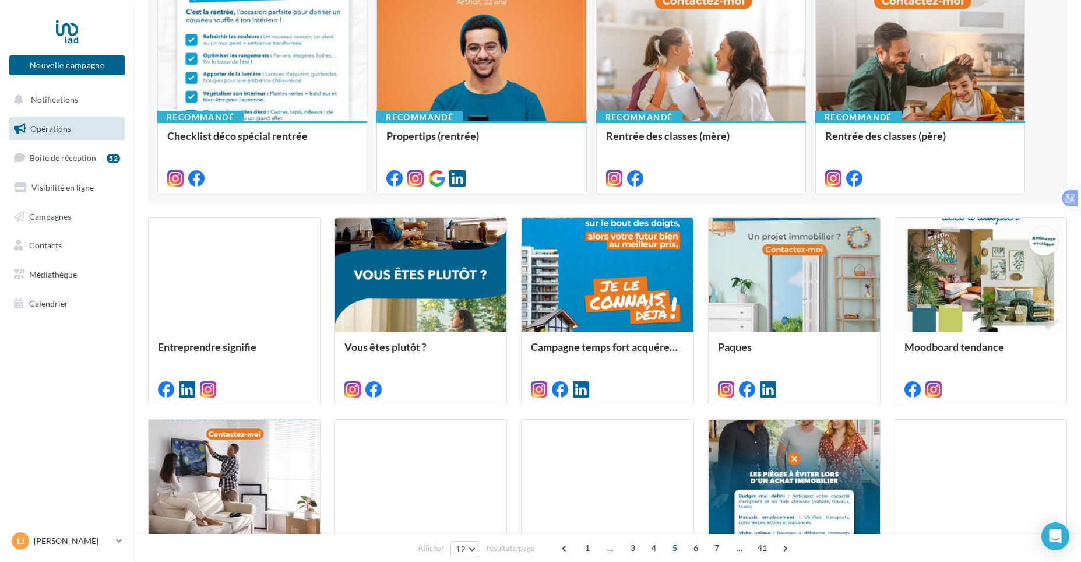
scroll to position [149, 0]
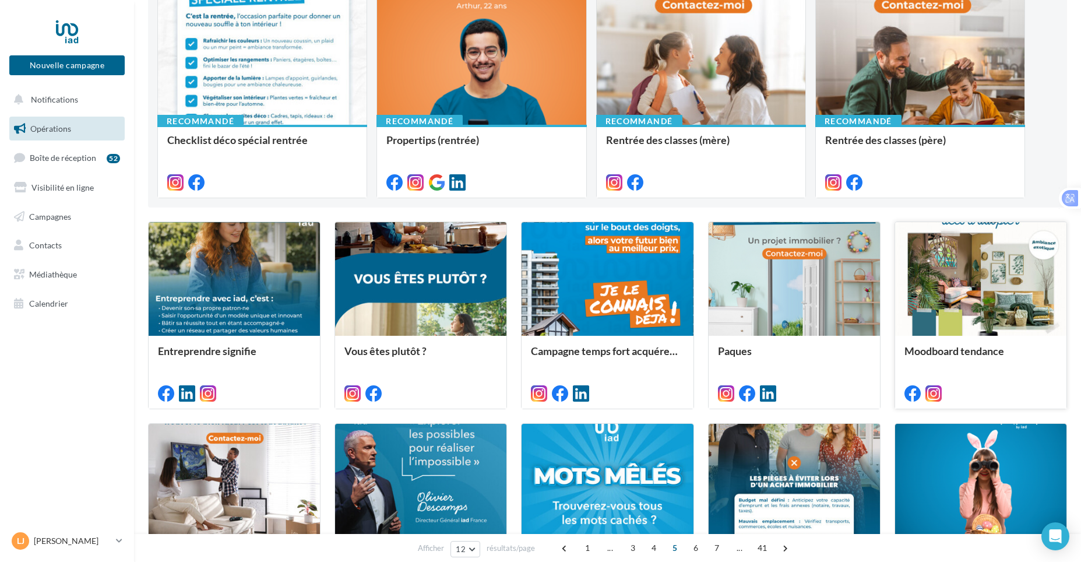
click at [983, 305] on div at bounding box center [980, 279] width 171 height 115
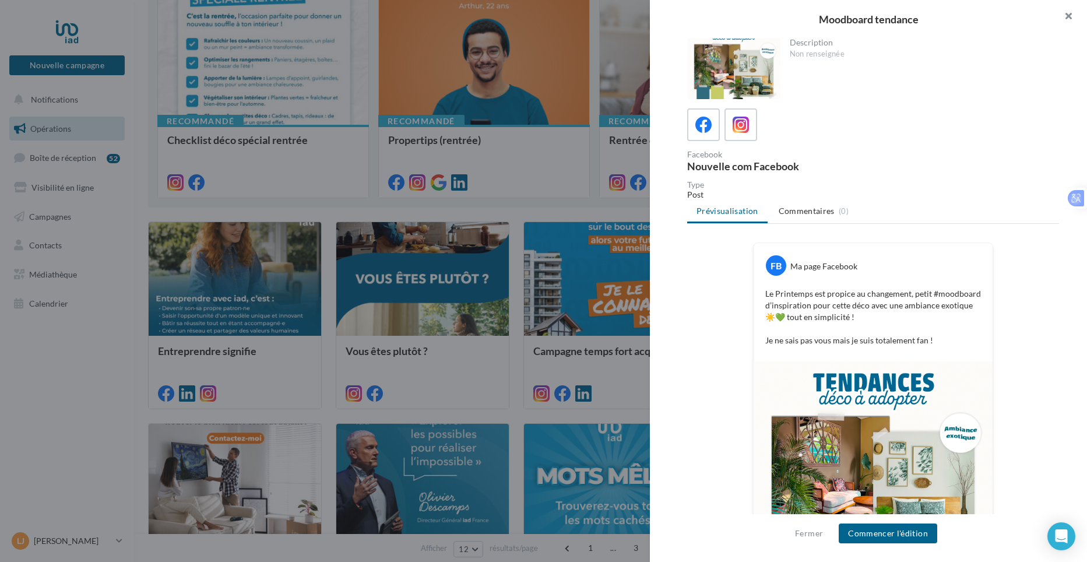
click at [1067, 16] on button "button" at bounding box center [1064, 17] width 47 height 35
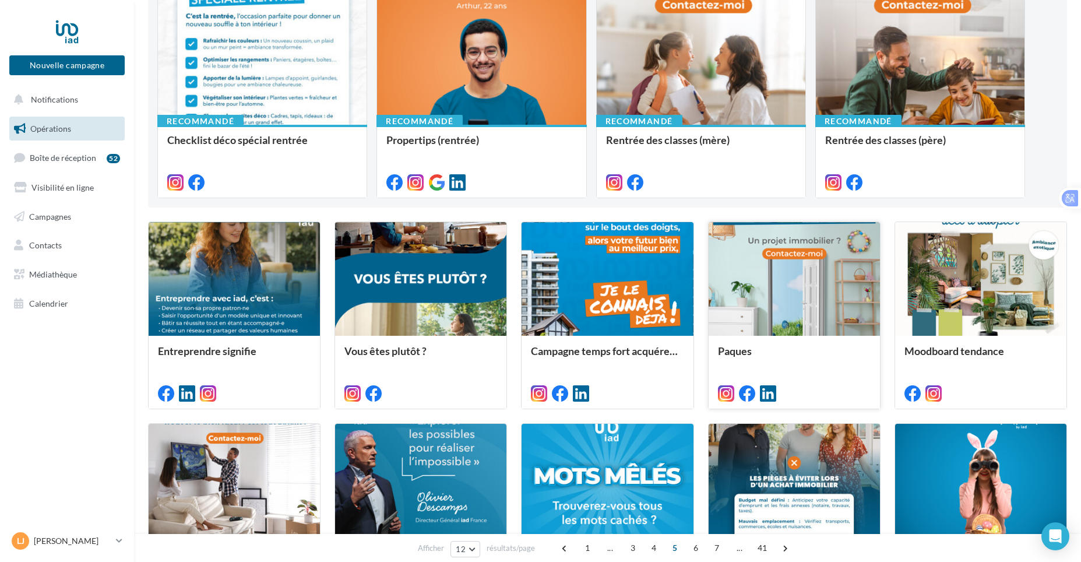
scroll to position [382, 0]
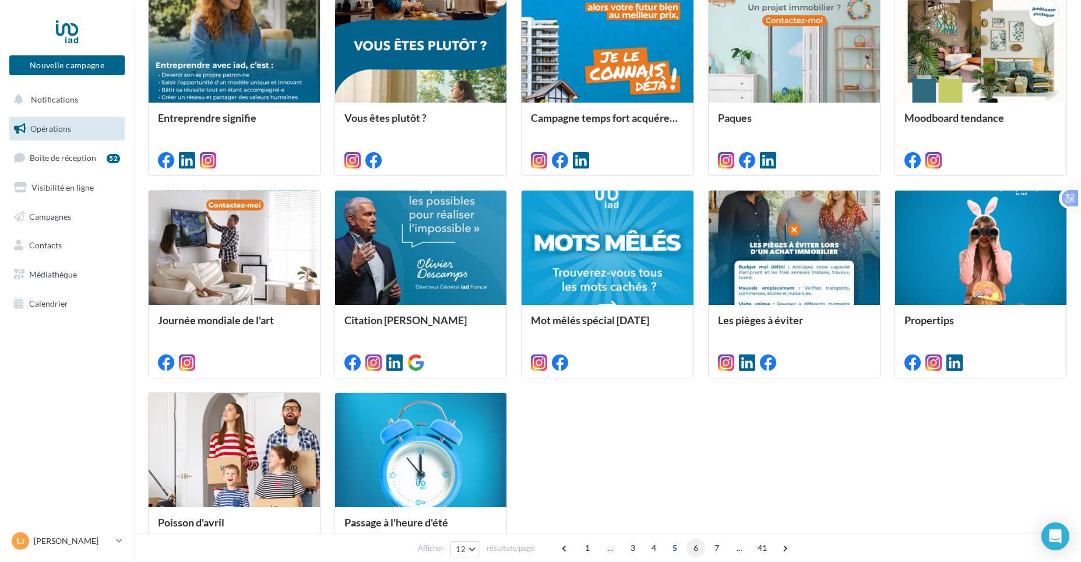
click at [700, 549] on span "6" at bounding box center [696, 548] width 19 height 19
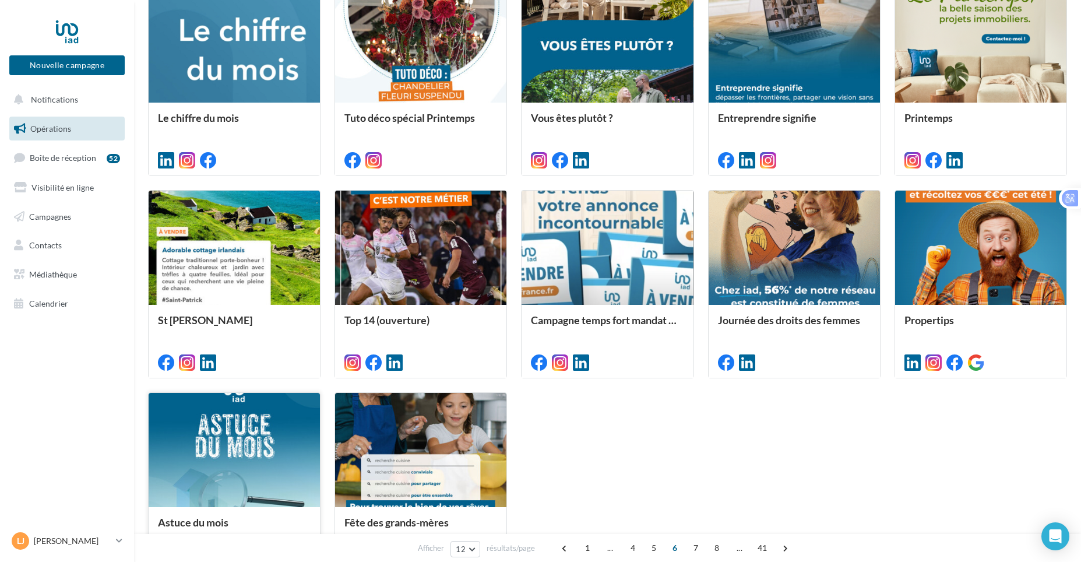
click at [243, 463] on div at bounding box center [234, 450] width 171 height 115
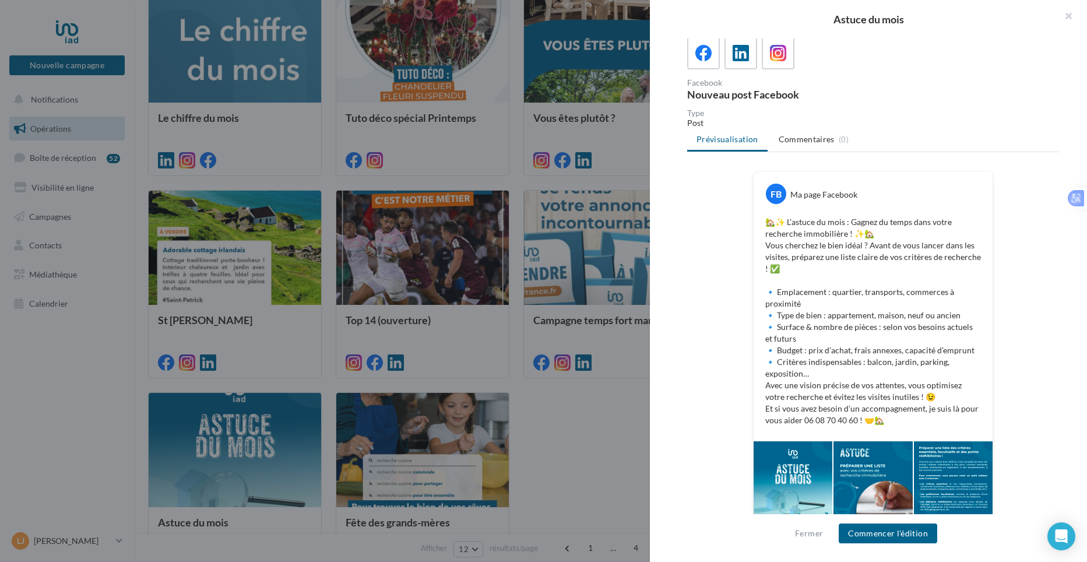
scroll to position [83, 0]
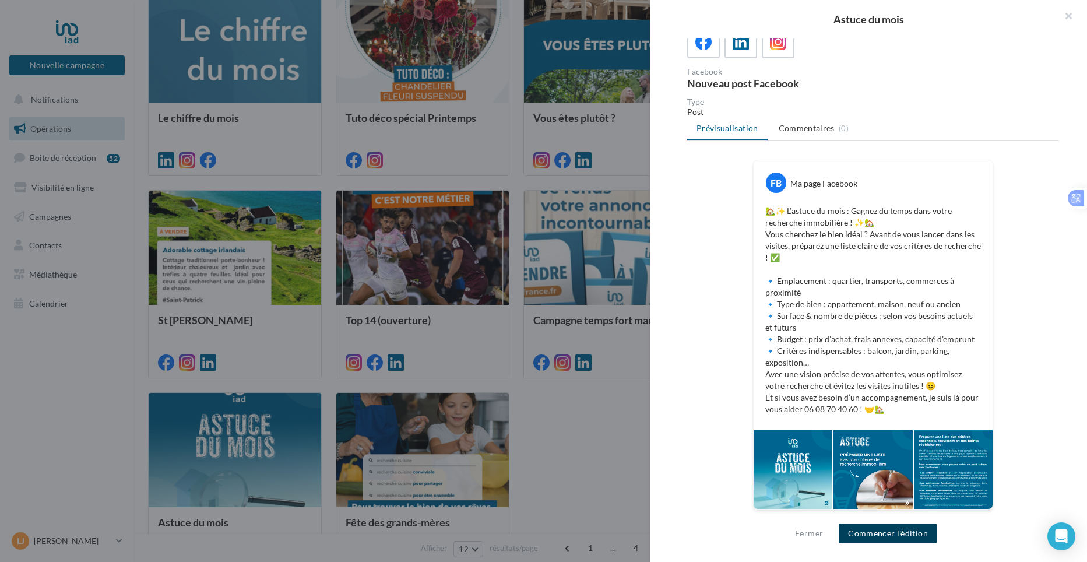
click at [880, 540] on button "Commencer l'édition" at bounding box center [888, 533] width 99 height 20
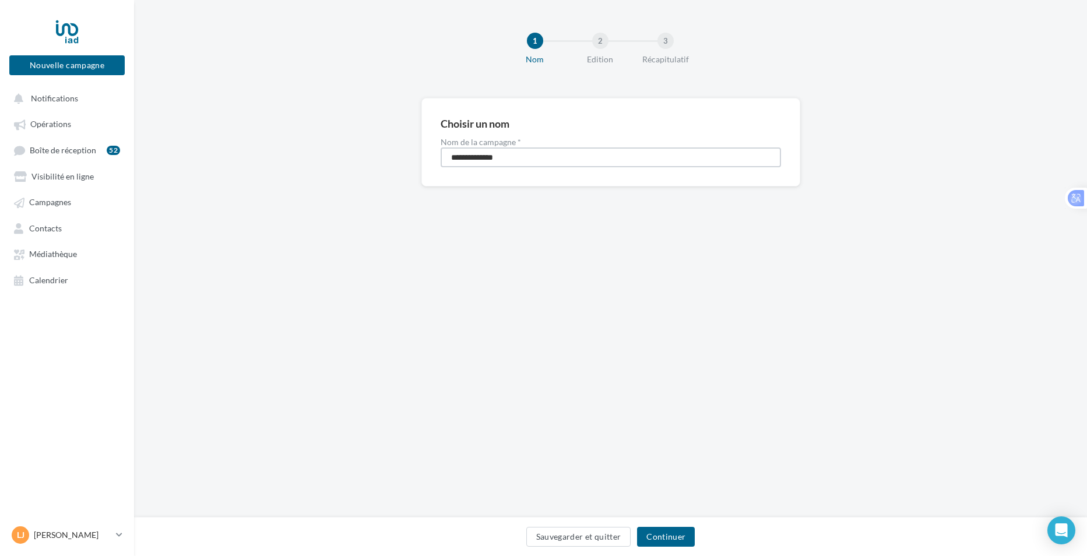
click at [533, 157] on input "**********" at bounding box center [611, 157] width 340 height 20
type input "**********"
click at [683, 542] on button "Continuer" at bounding box center [666, 537] width 58 height 20
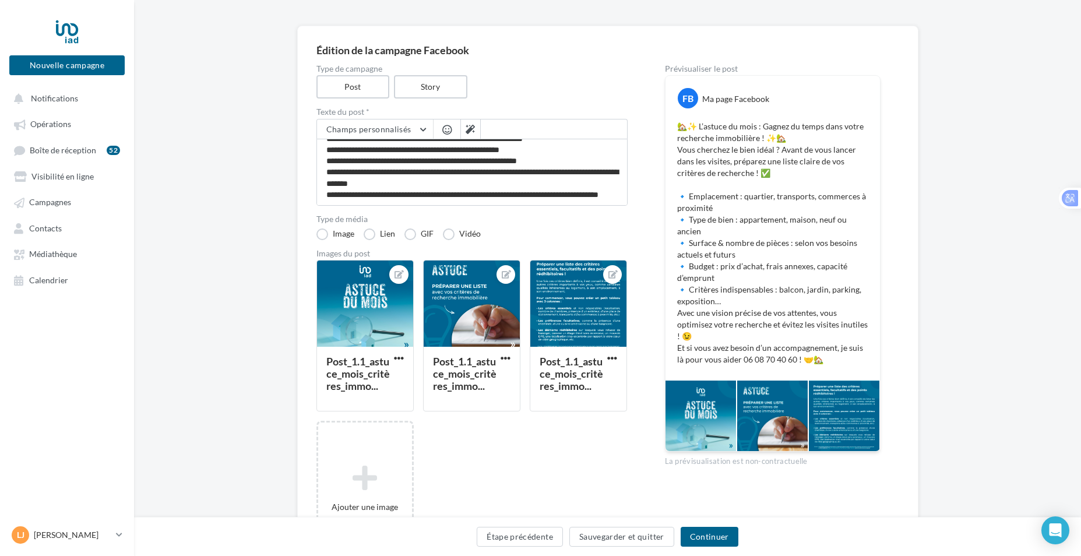
scroll to position [68, 0]
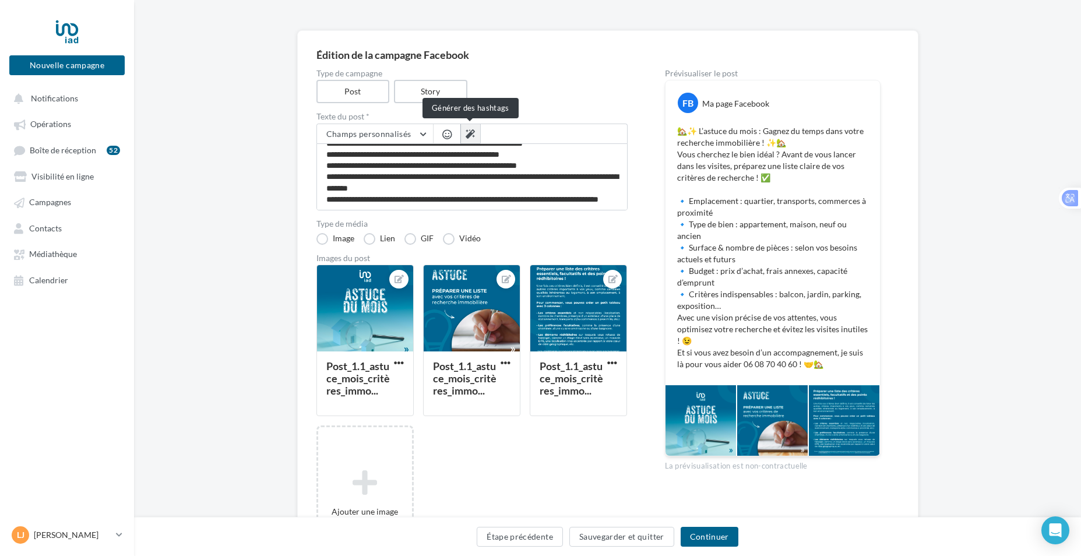
click at [472, 136] on icon at bounding box center [470, 133] width 9 height 9
type textarea "**********"
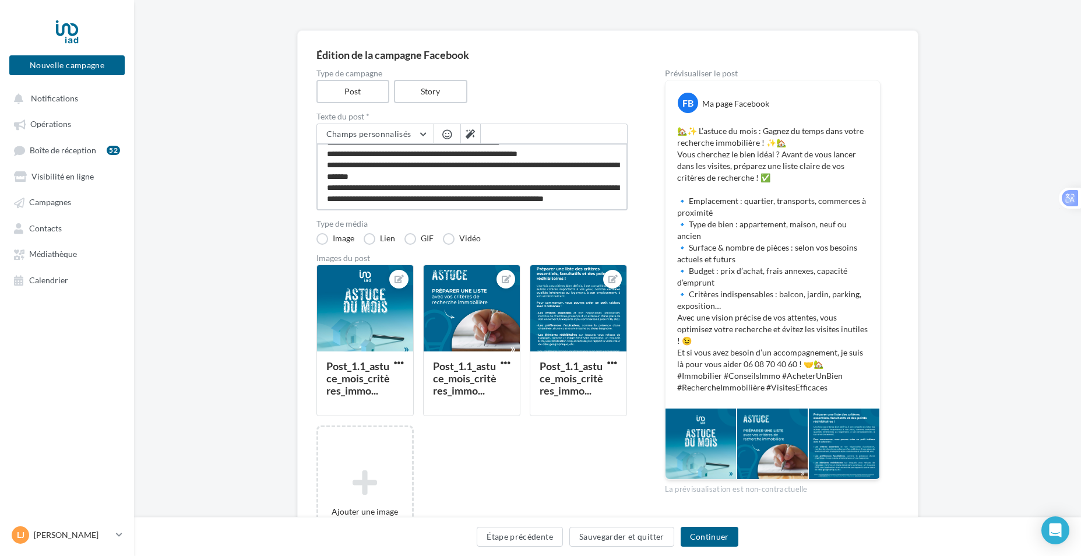
scroll to position [113, 0]
click at [377, 192] on textarea "**********" at bounding box center [472, 176] width 311 height 67
type textarea "**********"
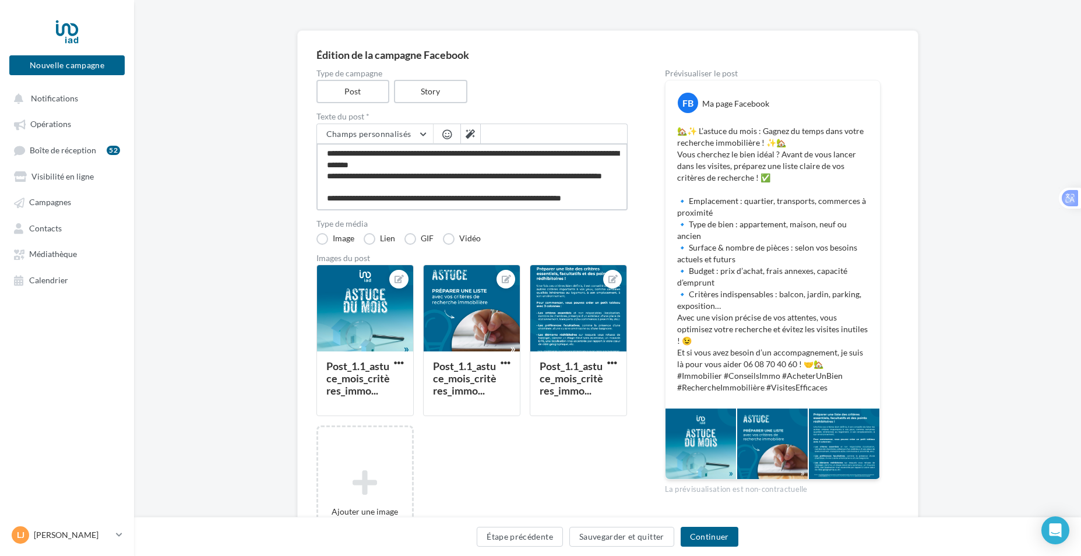
scroll to position [135, 0]
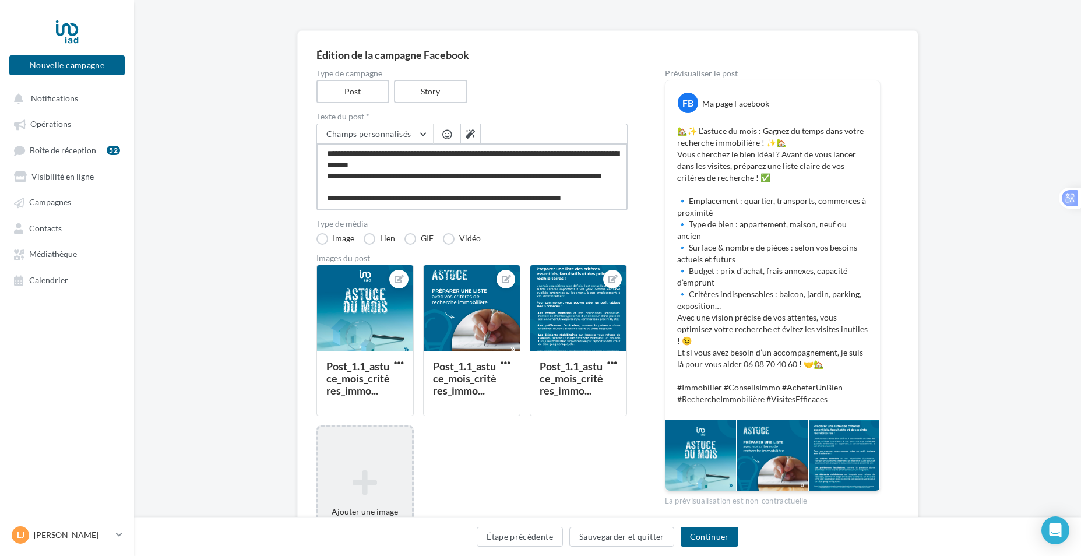
type textarea "**********"
click at [387, 456] on div "Ajouter une image Format: png, jpg" at bounding box center [365, 502] width 97 height 152
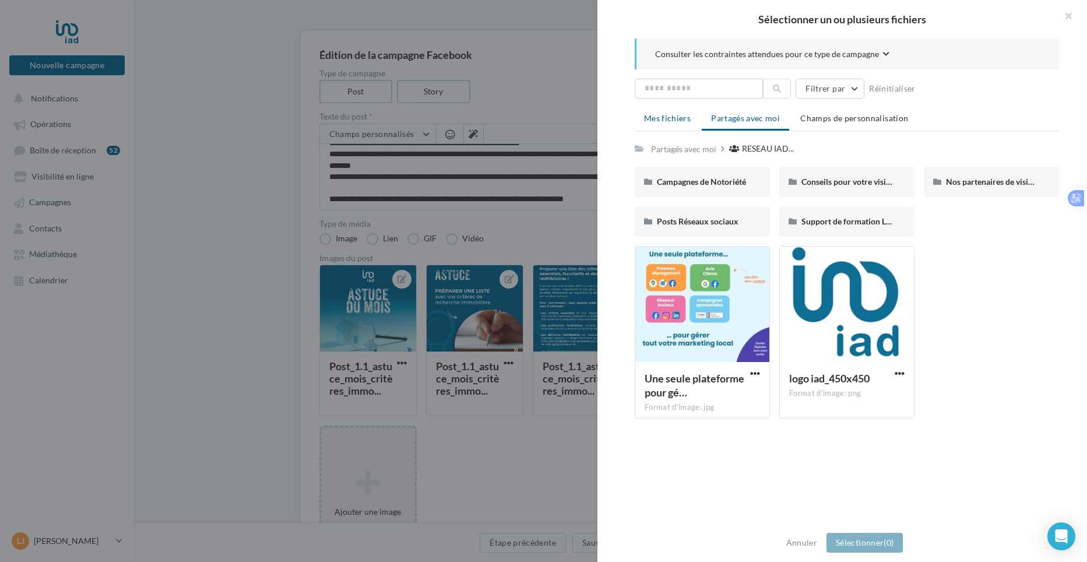
click at [680, 111] on li "Mes fichiers" at bounding box center [667, 118] width 65 height 21
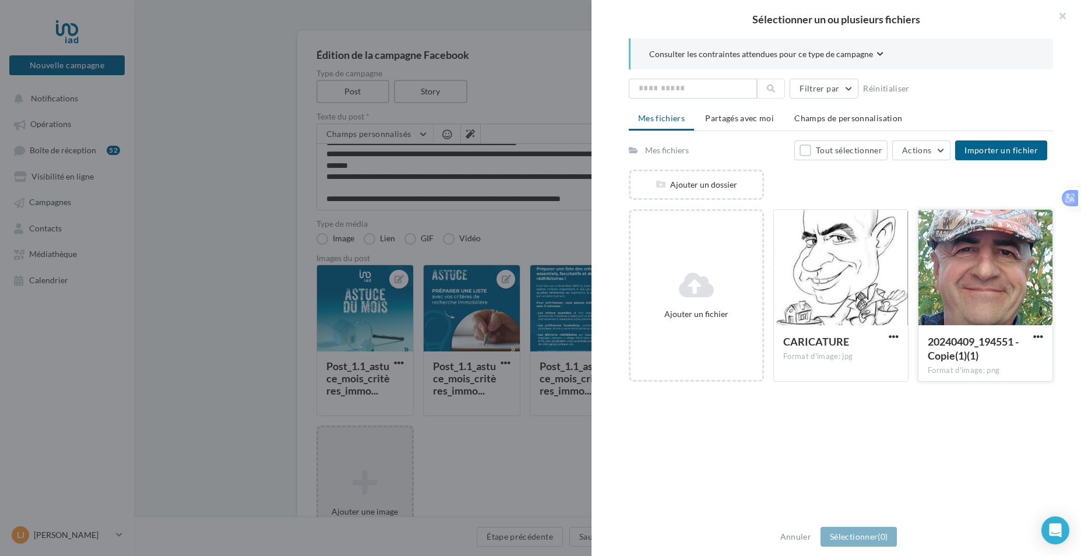
click at [932, 238] on div at bounding box center [986, 268] width 134 height 117
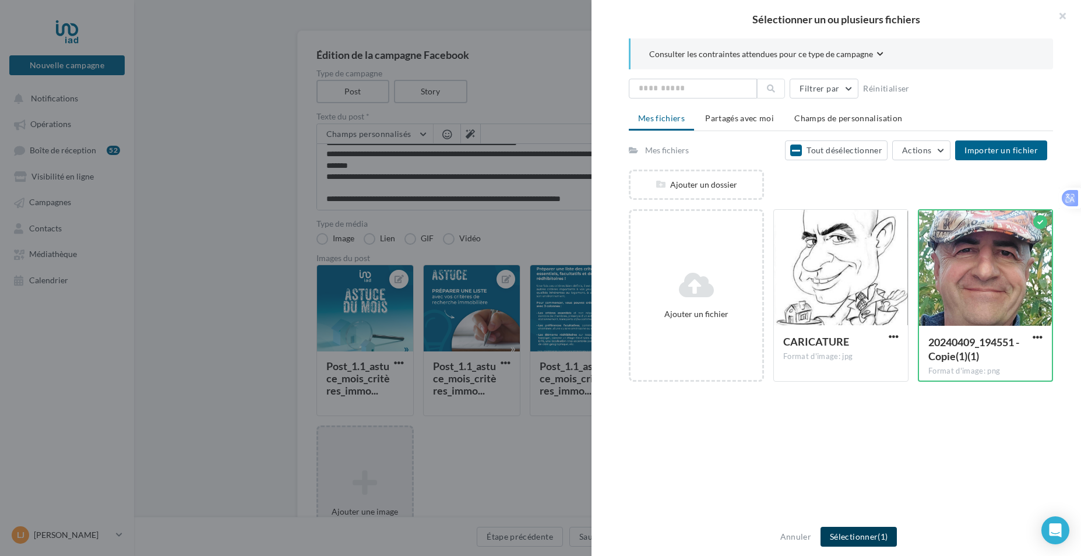
click at [864, 539] on button "Sélectionner (1)" at bounding box center [859, 537] width 76 height 20
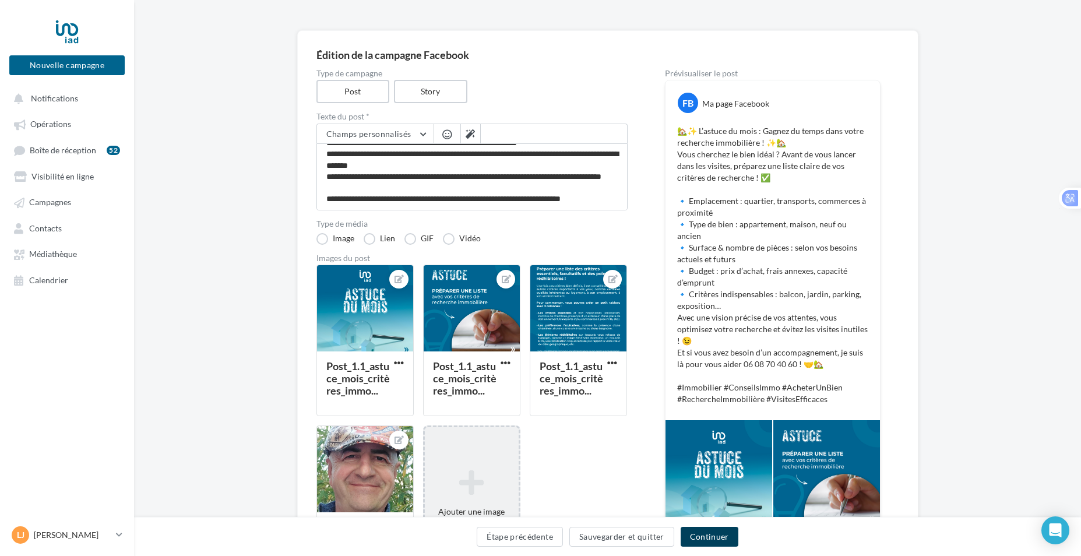
click at [722, 537] on button "Continuer" at bounding box center [710, 537] width 58 height 20
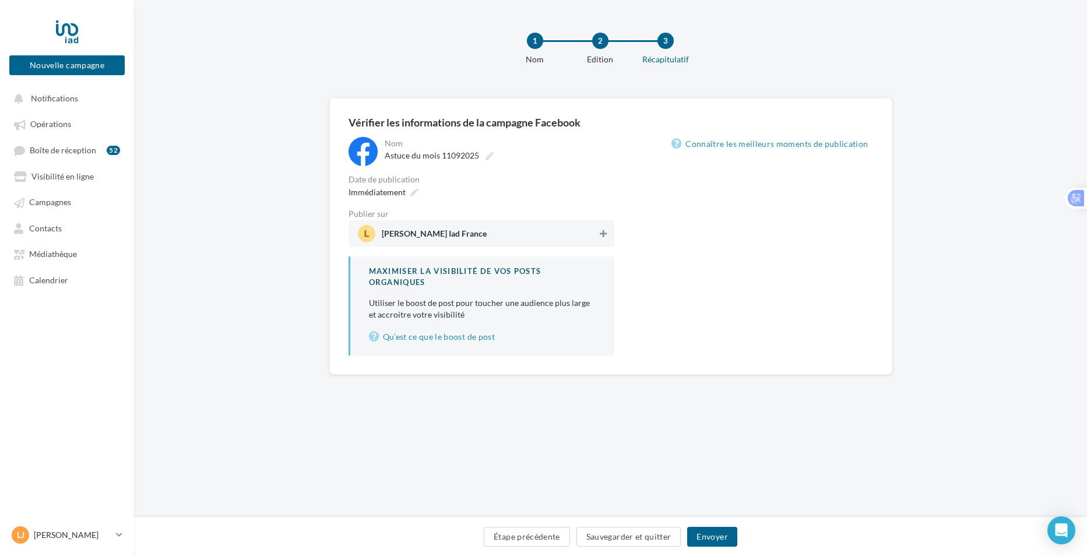
click at [602, 236] on icon at bounding box center [603, 234] width 7 height 8
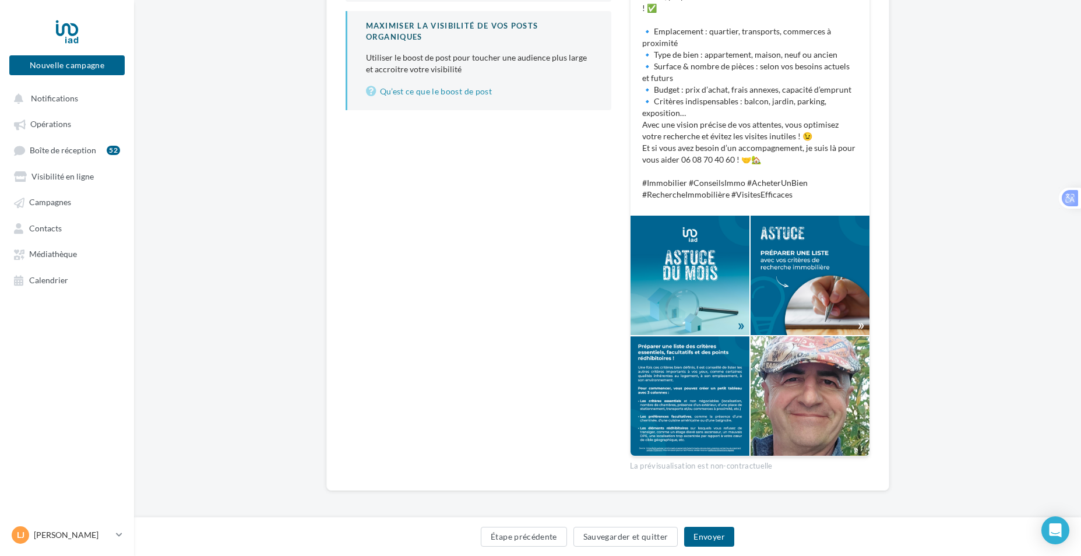
scroll to position [249, 0]
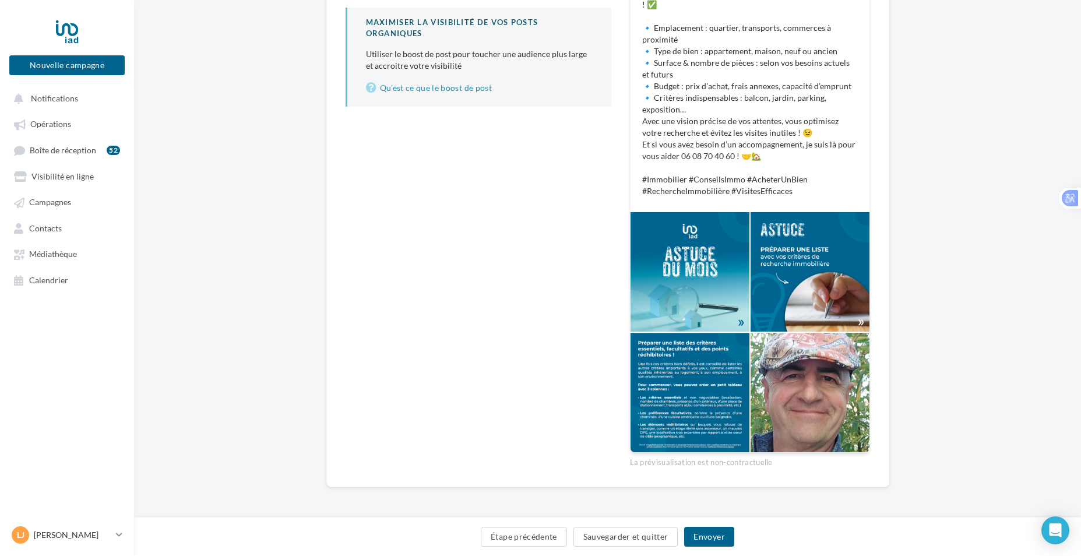
click at [711, 380] on div at bounding box center [690, 393] width 119 height 120
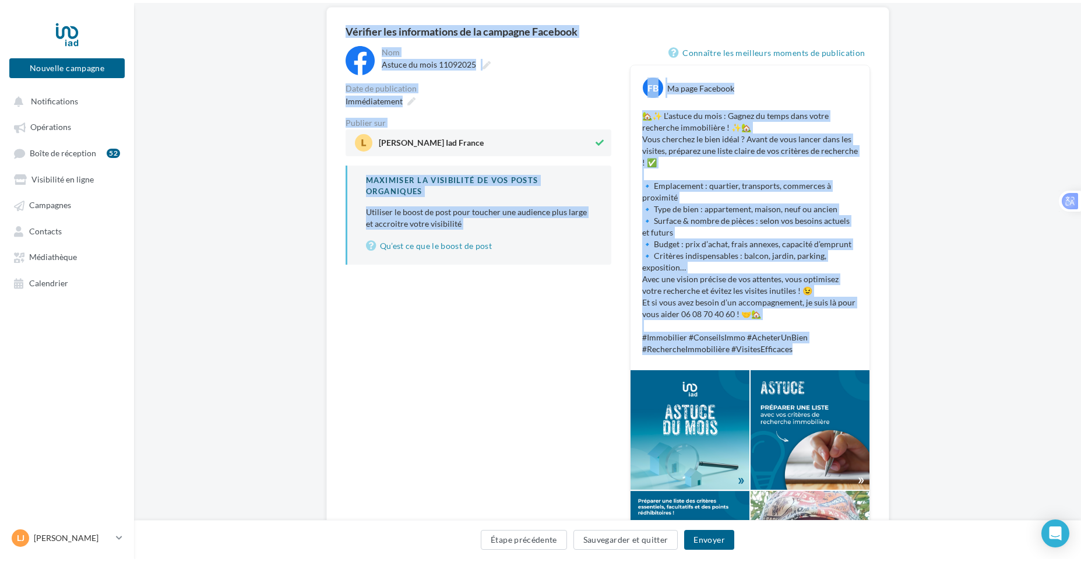
scroll to position [0, 0]
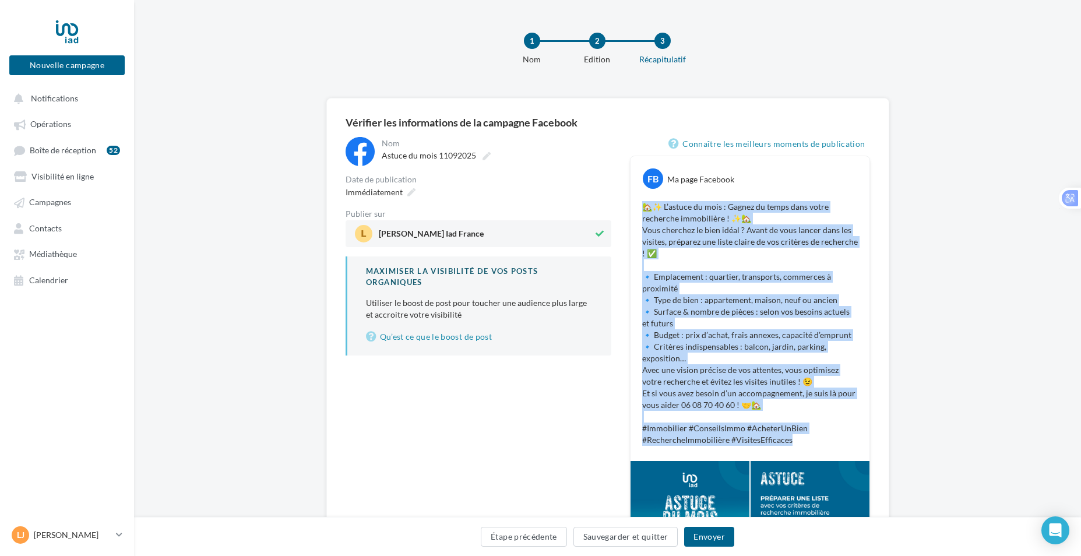
drag, startPoint x: 795, startPoint y: 249, endPoint x: 639, endPoint y: 205, distance: 162.0
click at [639, 205] on div "🏡✨ L’astuce du mois : Gagnez du temps dans votre recherche immobilière ! ✨🏡 Vou…" at bounding box center [750, 323] width 233 height 251
drag, startPoint x: 639, startPoint y: 205, endPoint x: 718, endPoint y: 223, distance: 80.7
copy p "🏡✨ L’astuce du mois : Gagnez du temps dans votre recherche immobilière ! ✨🏡 Vou…"
click at [703, 536] on button "Envoyer" at bounding box center [709, 537] width 50 height 20
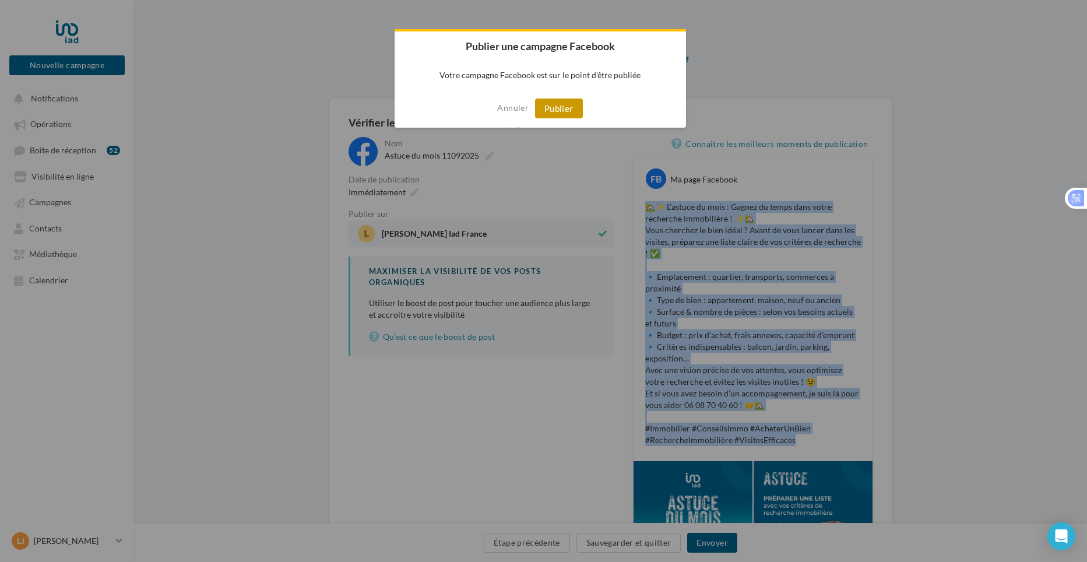
click at [575, 117] on button "Publier" at bounding box center [559, 109] width 48 height 20
